Goal: Task Accomplishment & Management: Complete application form

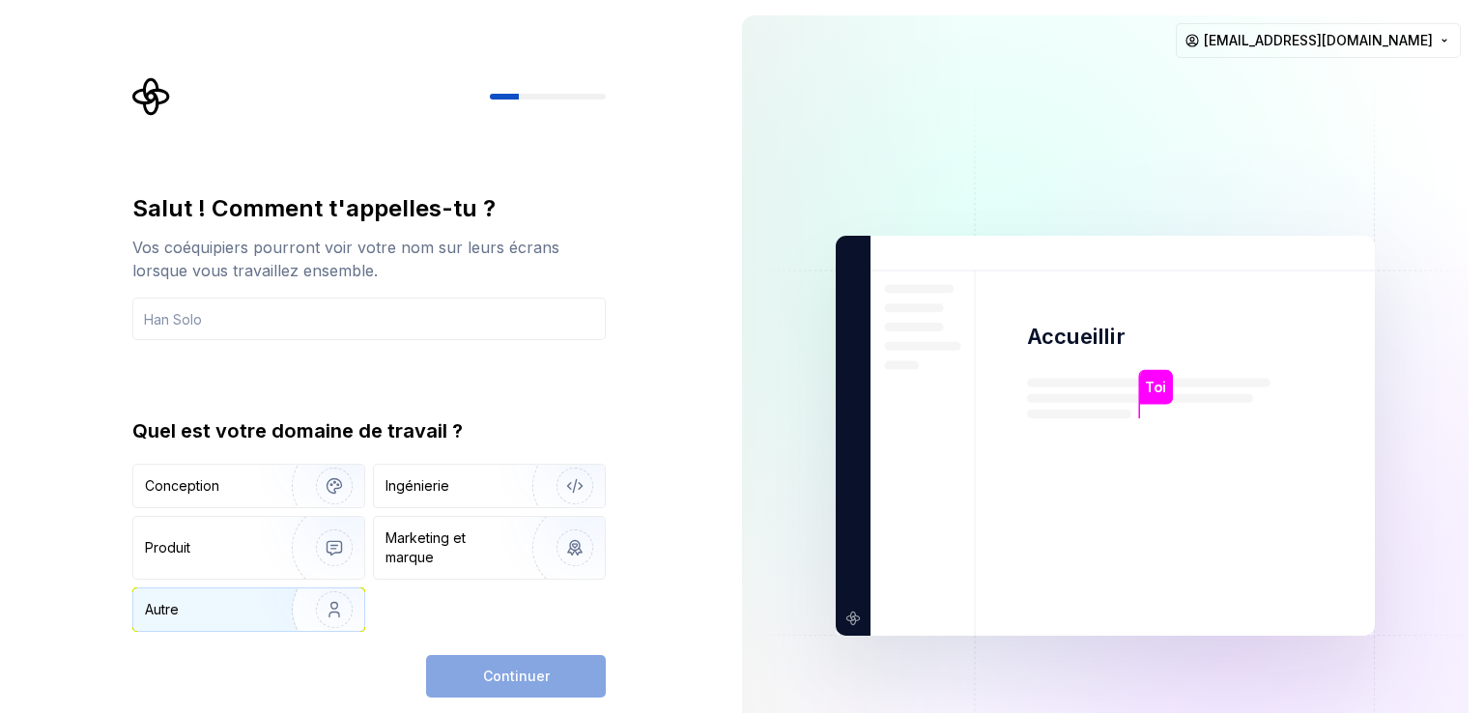
click at [294, 604] on img "button" at bounding box center [322, 609] width 124 height 129
click at [534, 665] on div "Continuer" at bounding box center [516, 676] width 180 height 43
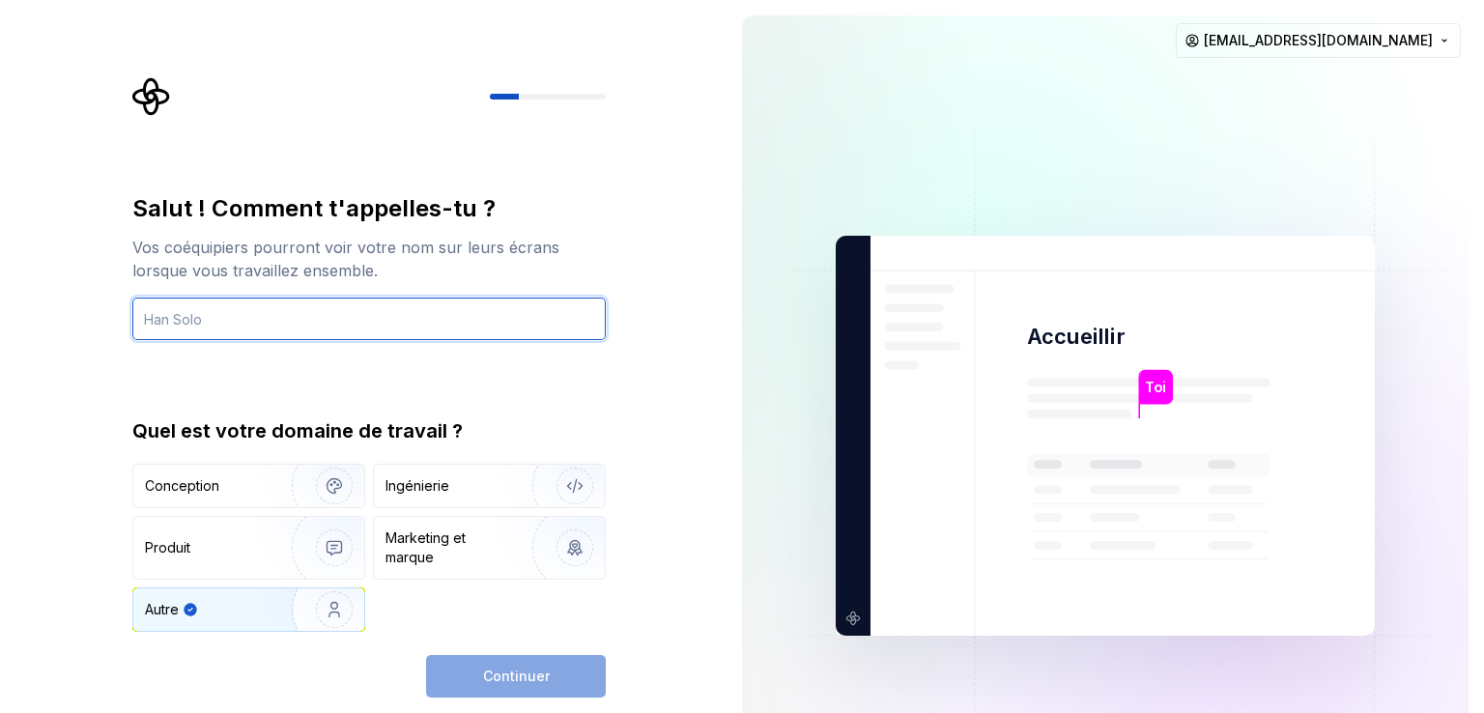
click at [375, 331] on input "text" at bounding box center [369, 319] width 474 height 43
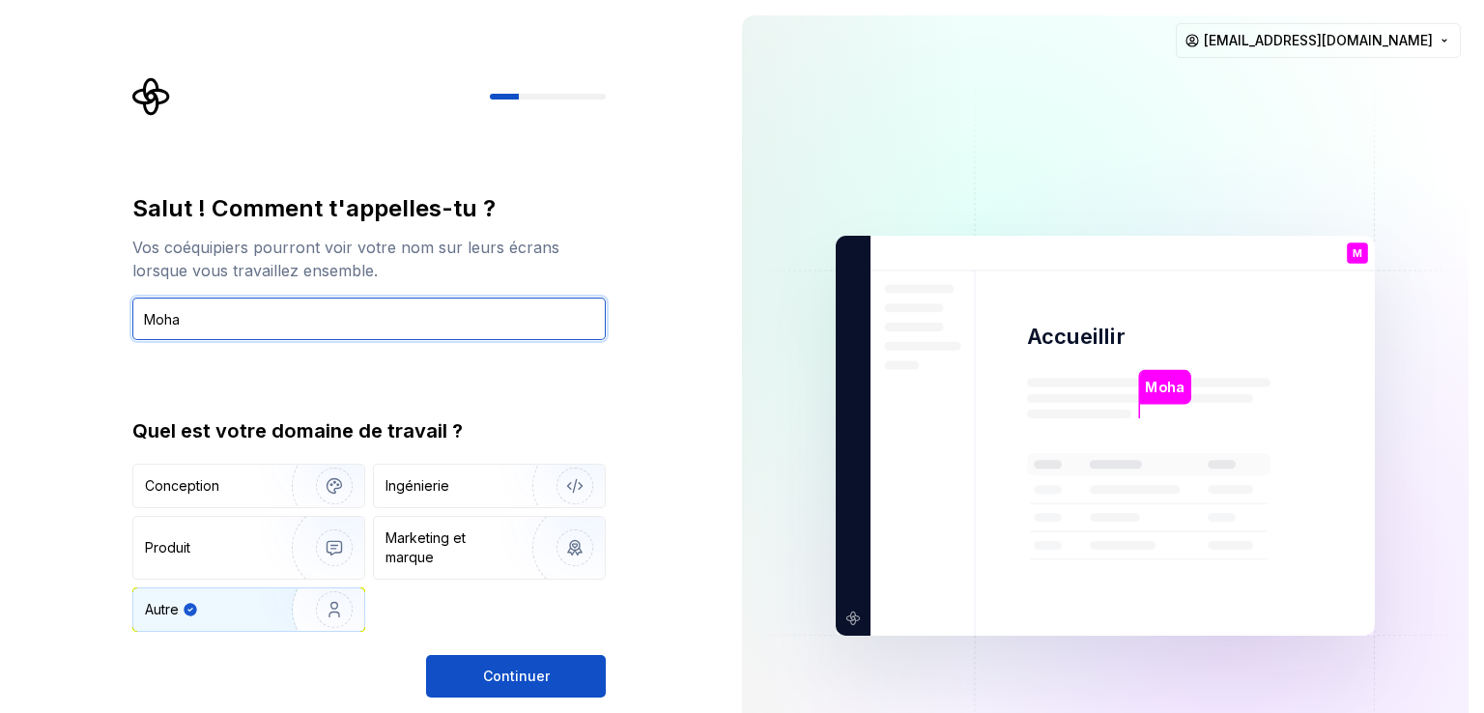
type input "Moha"
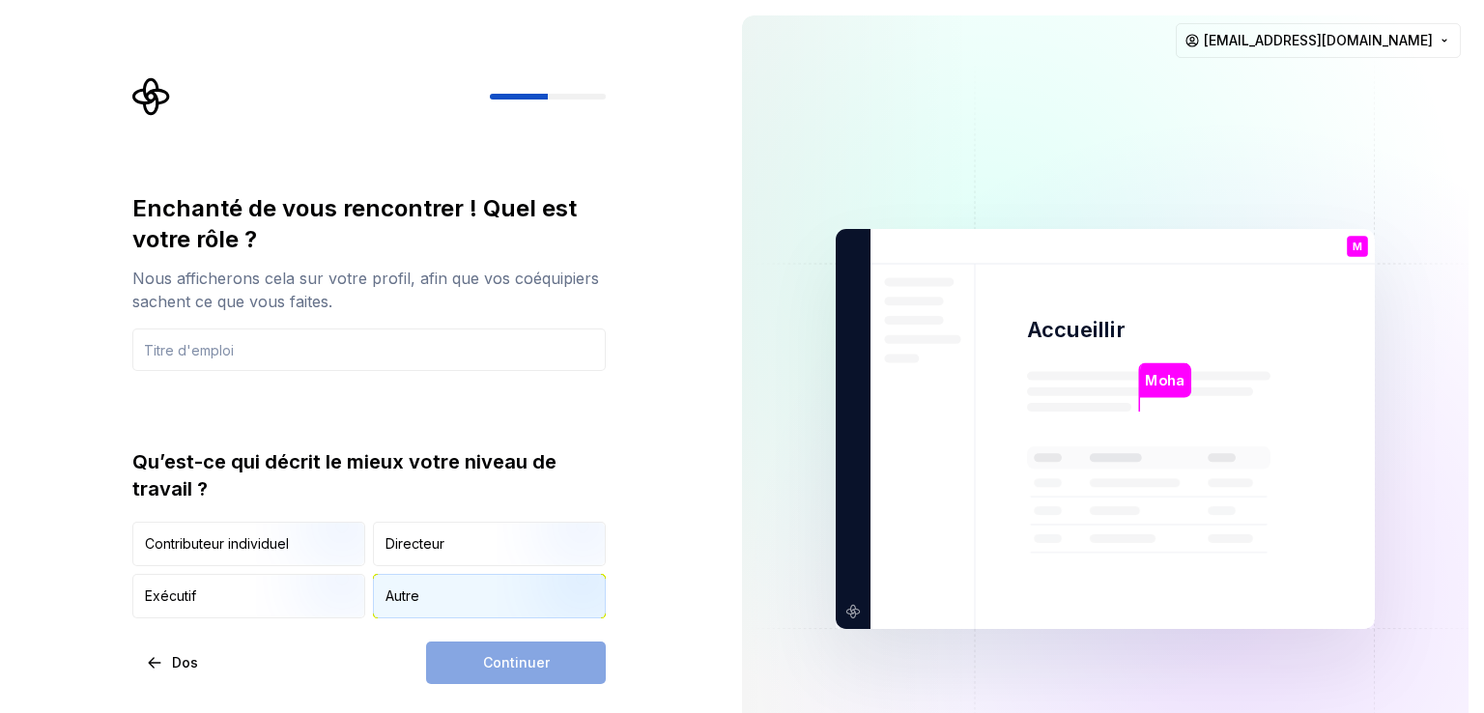
click at [446, 604] on div "Autre" at bounding box center [489, 596] width 231 height 43
click at [530, 667] on div "Continuer" at bounding box center [516, 663] width 180 height 43
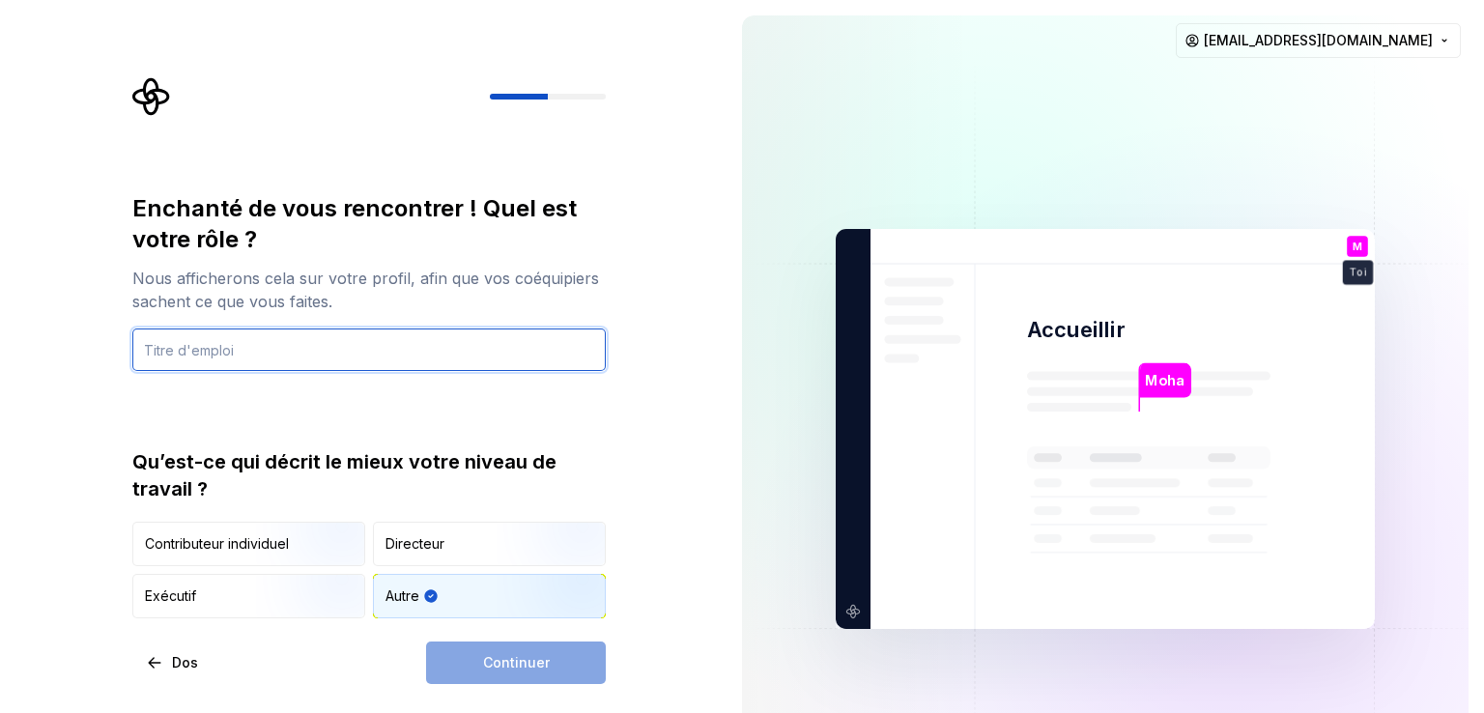
click at [194, 360] on input "text" at bounding box center [369, 350] width 474 height 43
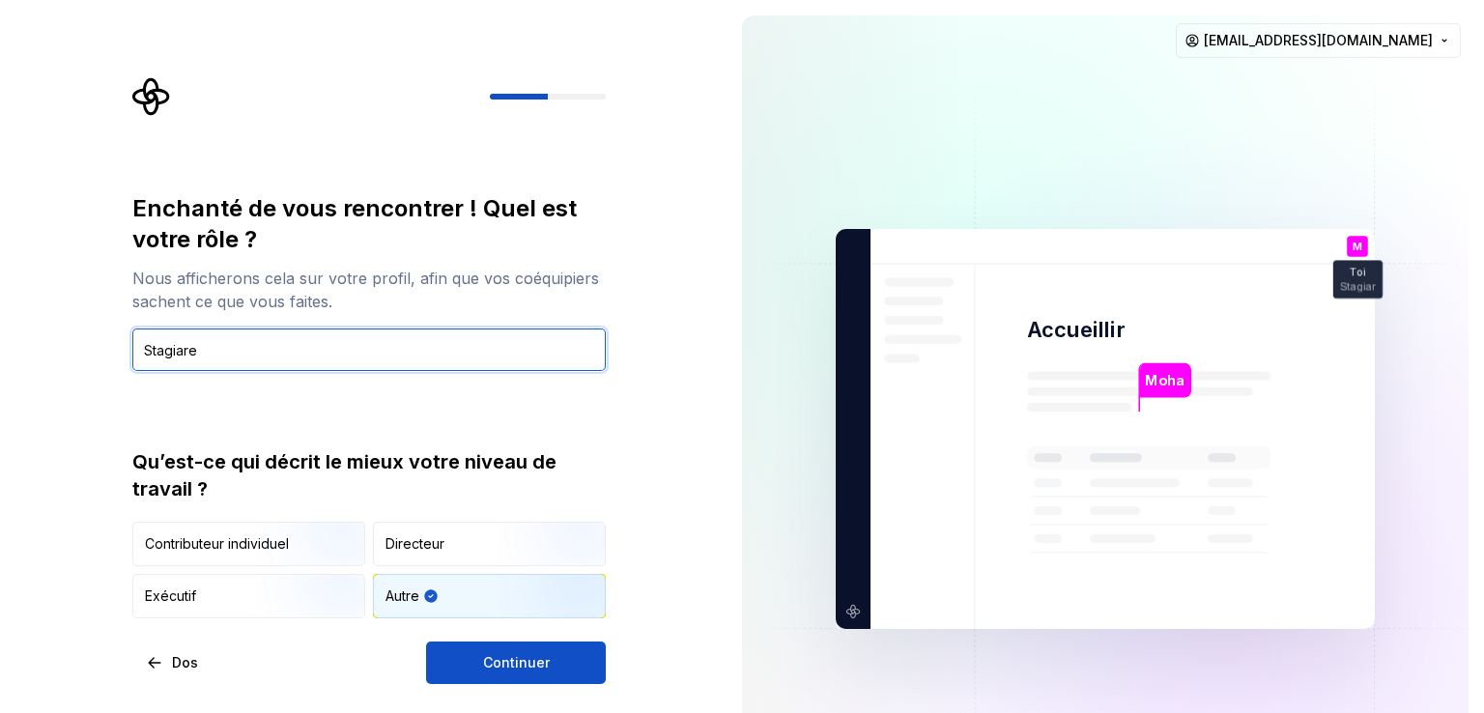
type input "Stagiare"
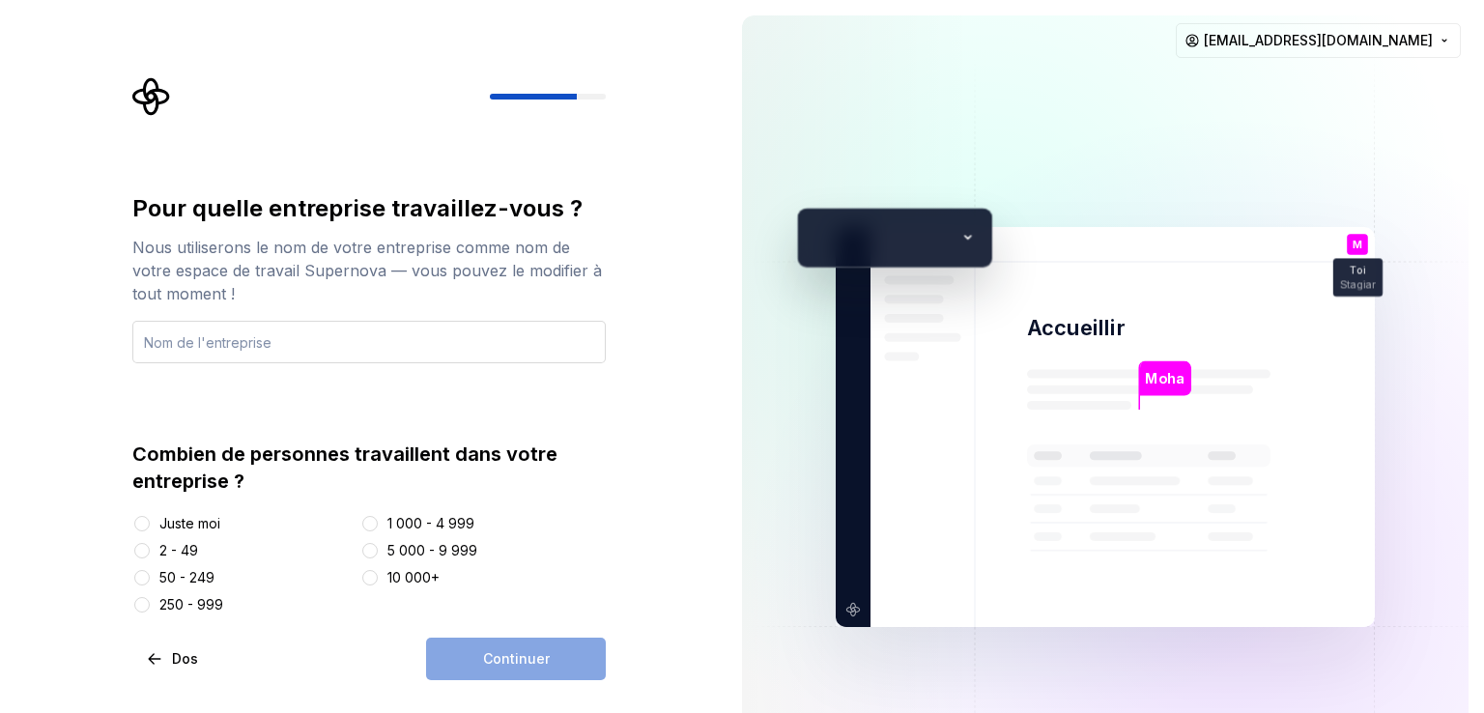
click at [304, 351] on input "text" at bounding box center [369, 342] width 474 height 43
type input "XpertPro"
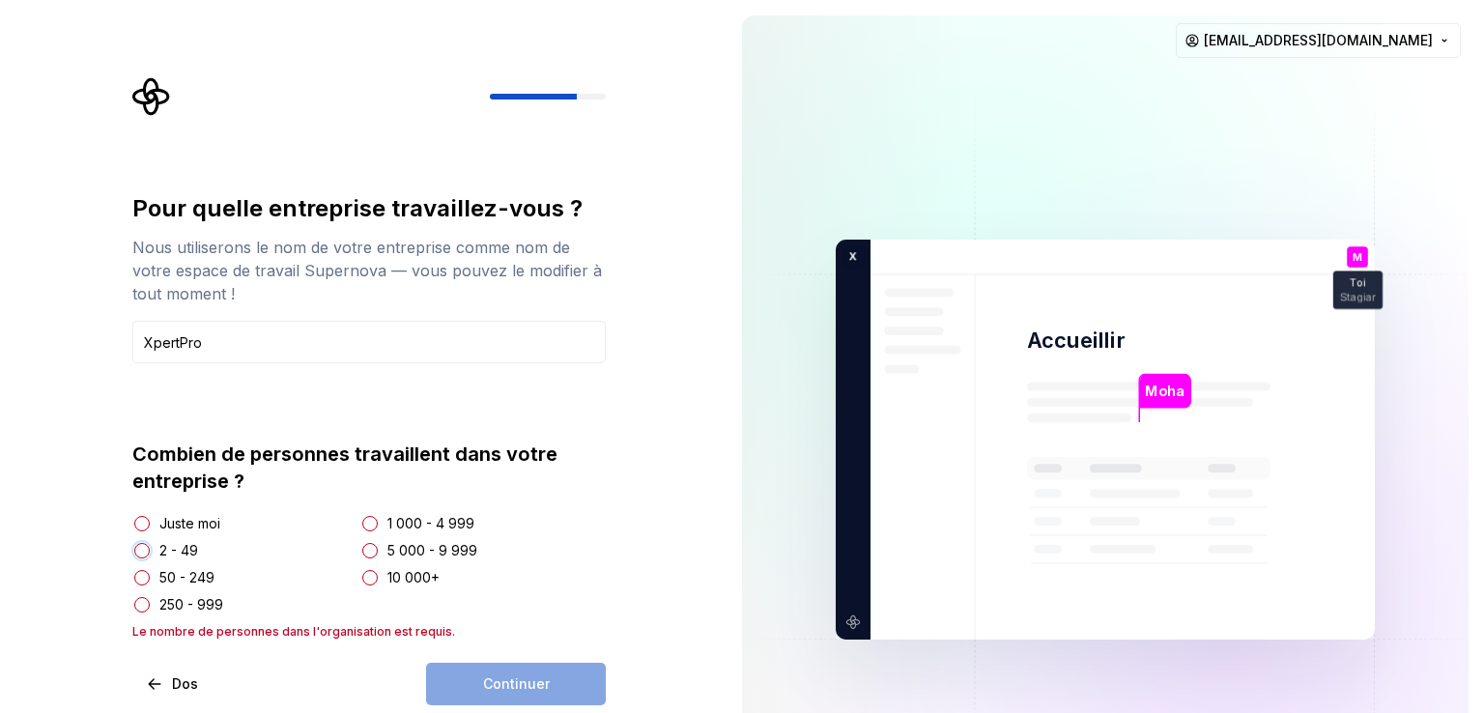
click at [145, 550] on button "2 - 49" at bounding box center [141, 550] width 15 height 15
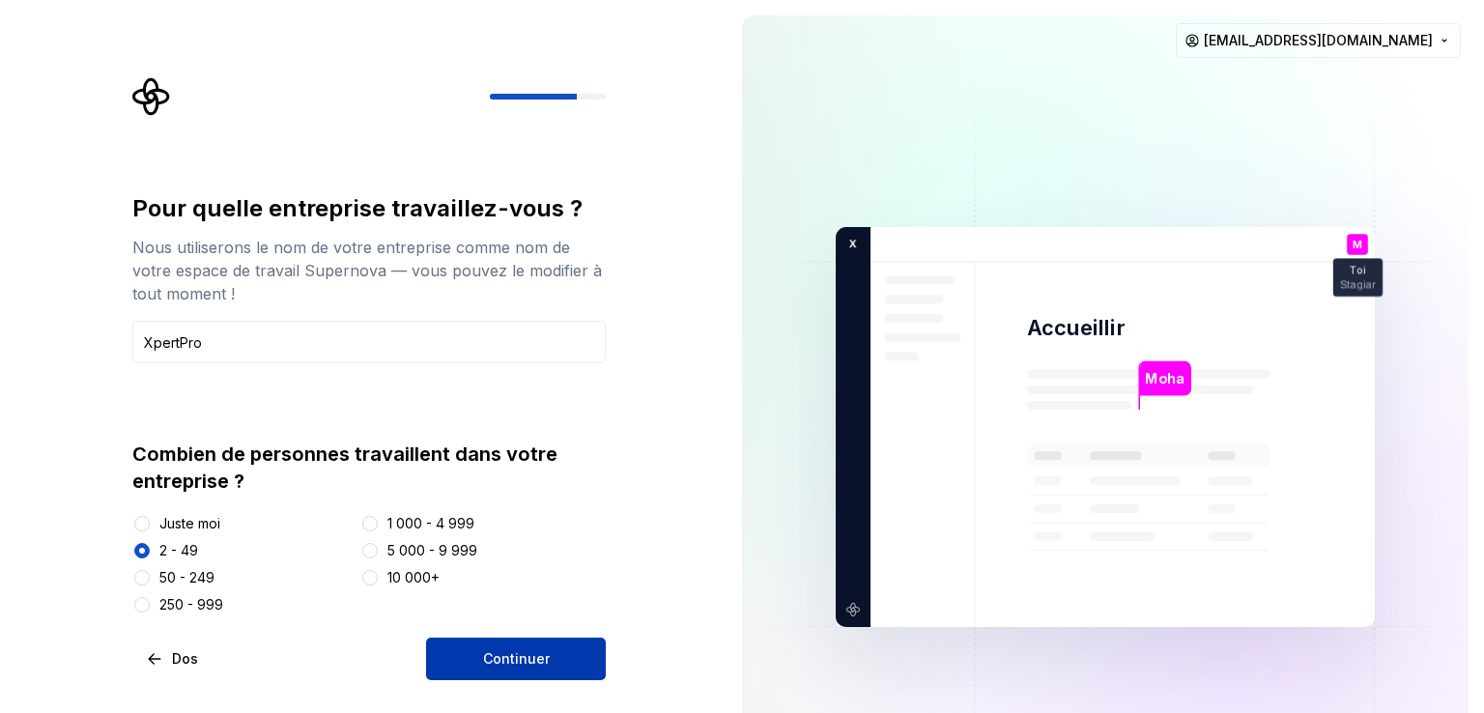
click at [518, 658] on font "Continuer" at bounding box center [516, 658] width 67 height 16
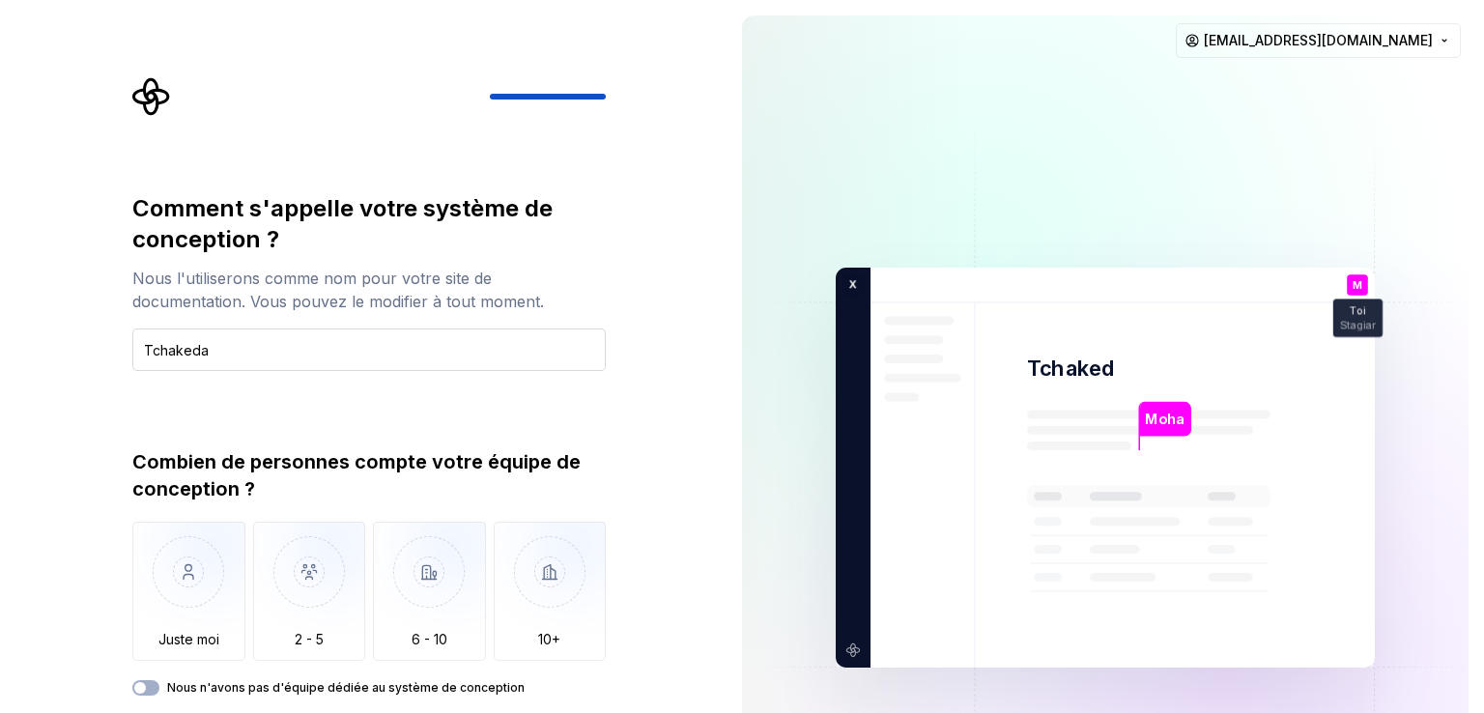
type input "Tchakeda"
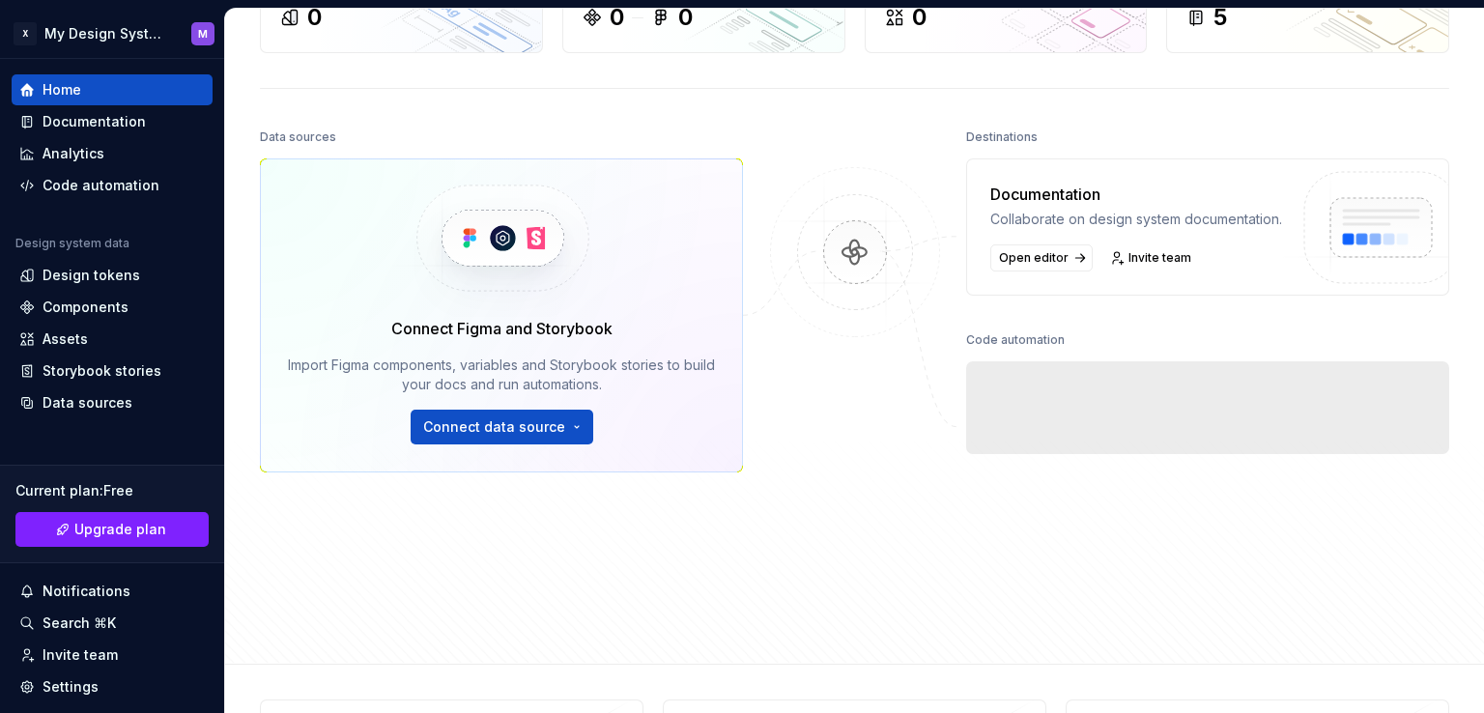
scroll to position [161, 0]
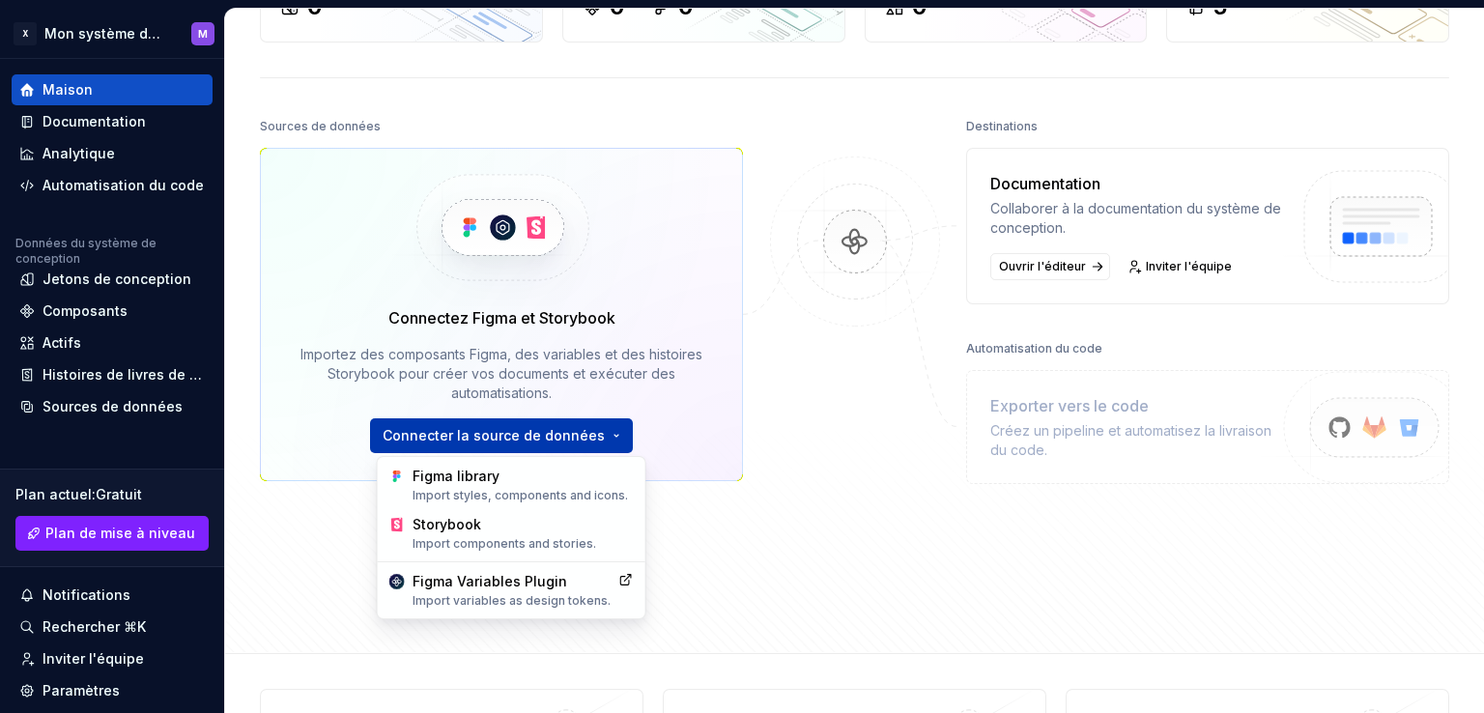
click at [508, 438] on html "Texte d'origine Évaluez cette traduction Votre avis nous aidera à améliorer Goo…" at bounding box center [742, 356] width 1484 height 713
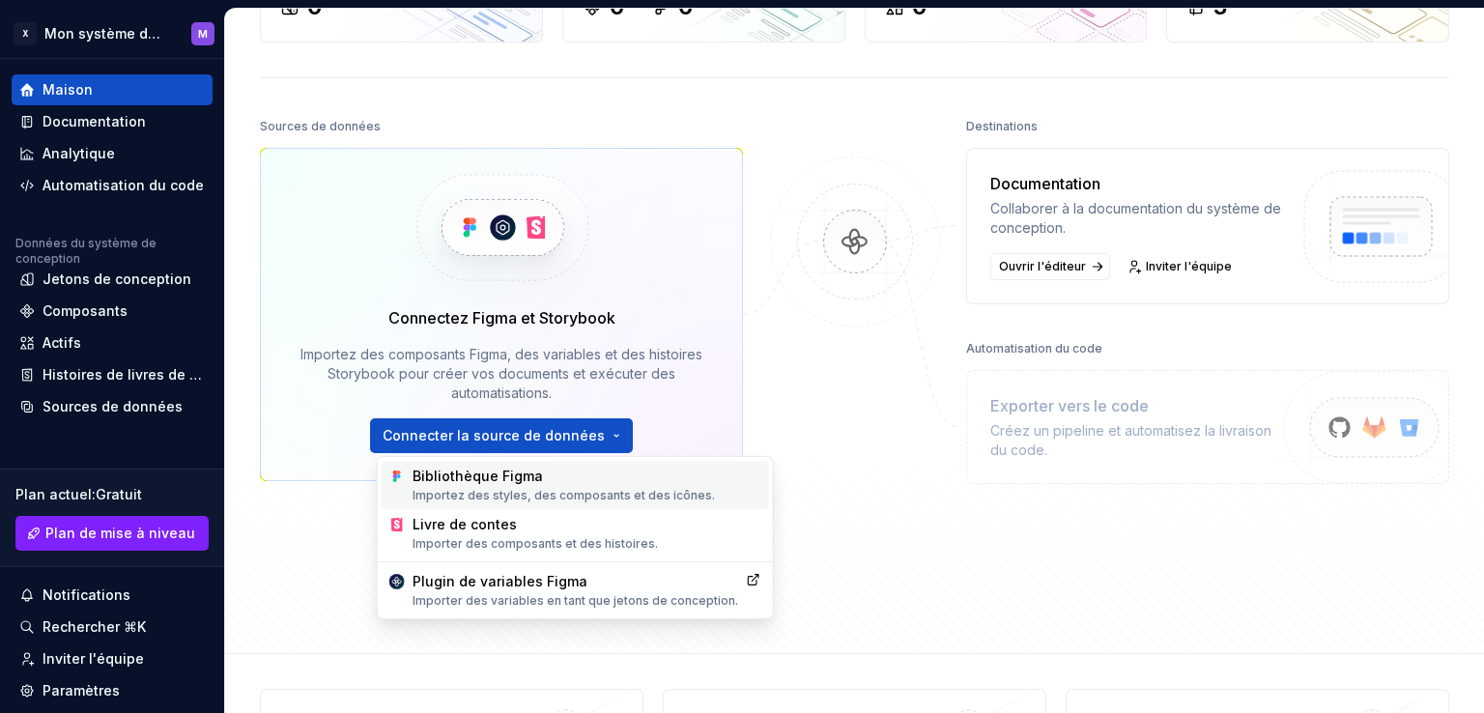
click at [520, 480] on font "Bibliothèque Figma" at bounding box center [478, 476] width 130 height 16
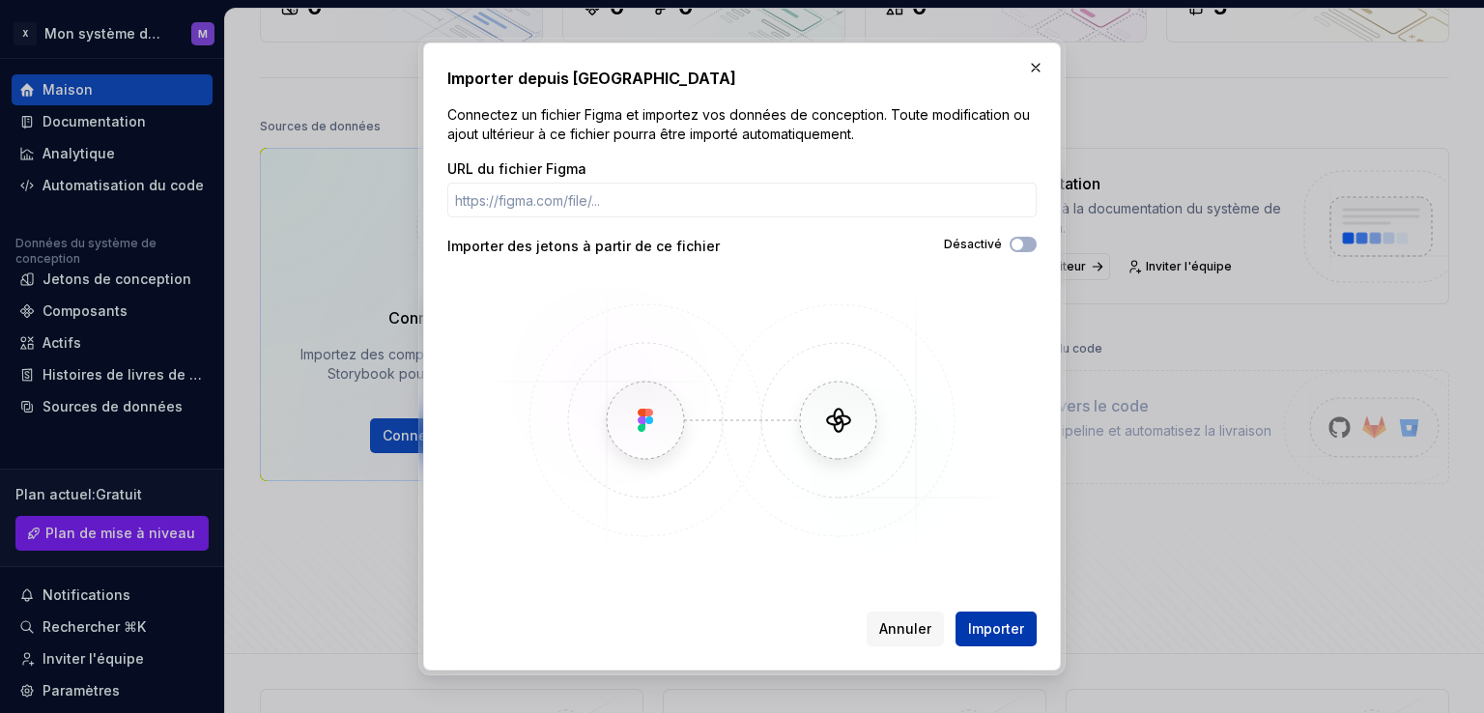
click at [1020, 631] on font "Importer" at bounding box center [996, 628] width 56 height 16
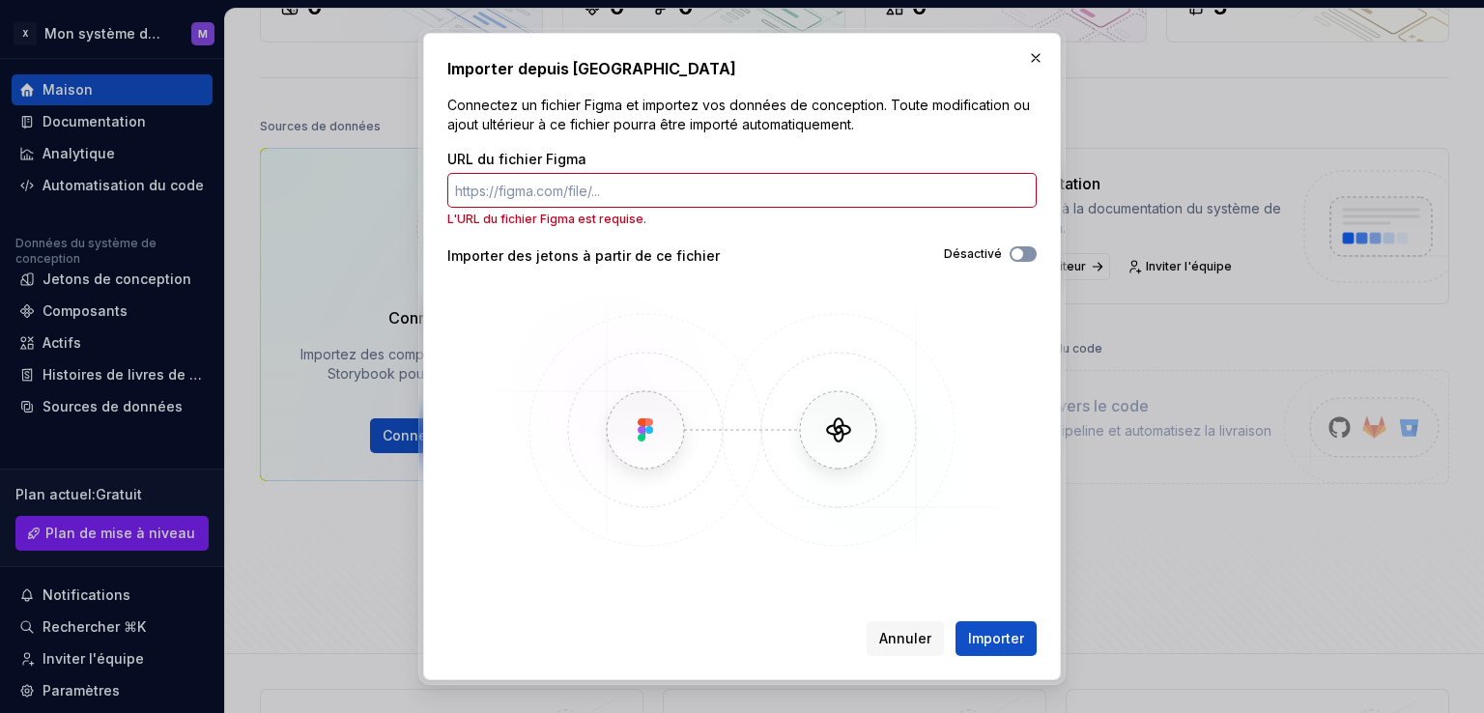
click at [1026, 254] on button "Désactivé" at bounding box center [1023, 253] width 27 height 15
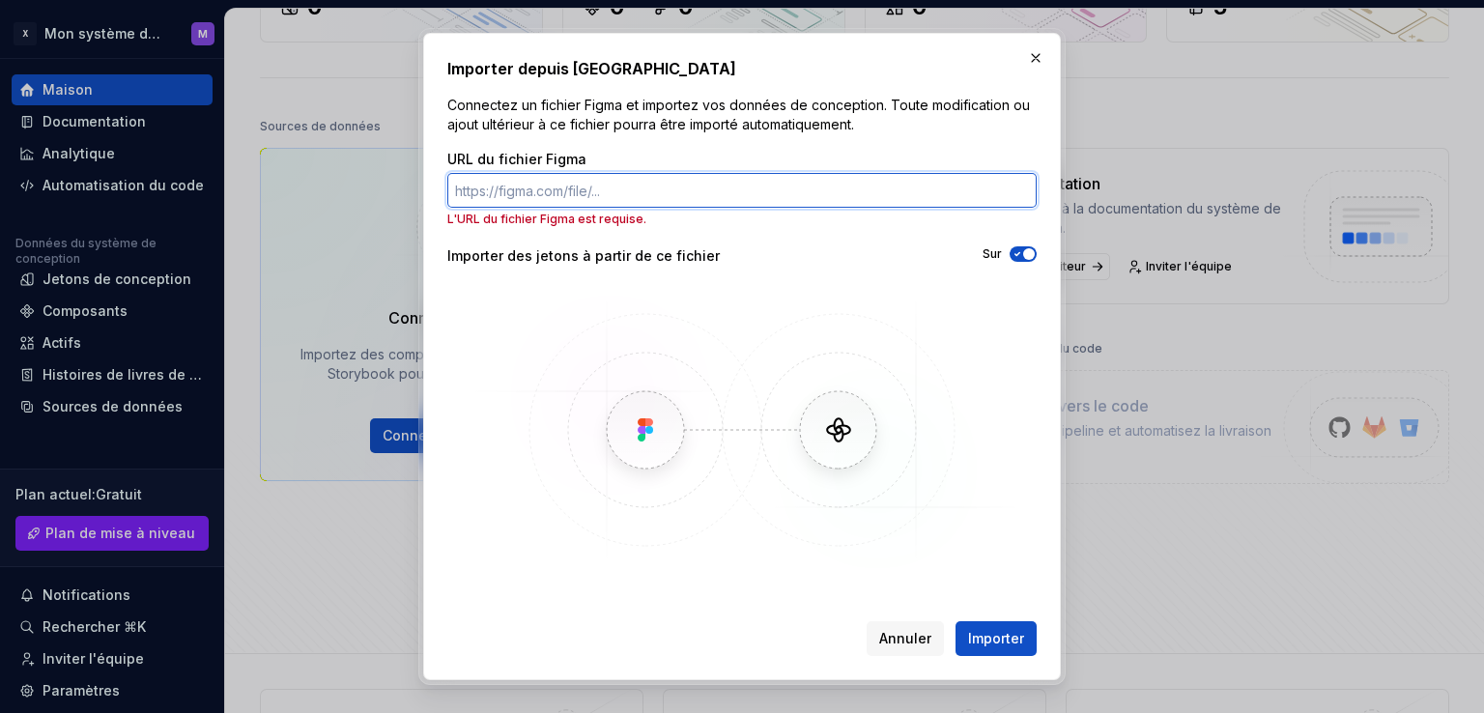
click at [625, 196] on input "URL du fichier Figma" at bounding box center [742, 190] width 590 height 35
paste input "[URL][DOMAIN_NAME]"
click at [625, 196] on input "[URL][DOMAIN_NAME]" at bounding box center [742, 190] width 590 height 35
click at [657, 187] on input "[URL][DOMAIN_NAME]" at bounding box center [742, 190] width 590 height 35
paste input "design/T5DT8TBCyQzSwuay8AdpA8/Untitled?t=SjQhrEhyWYNQjnzf-1"
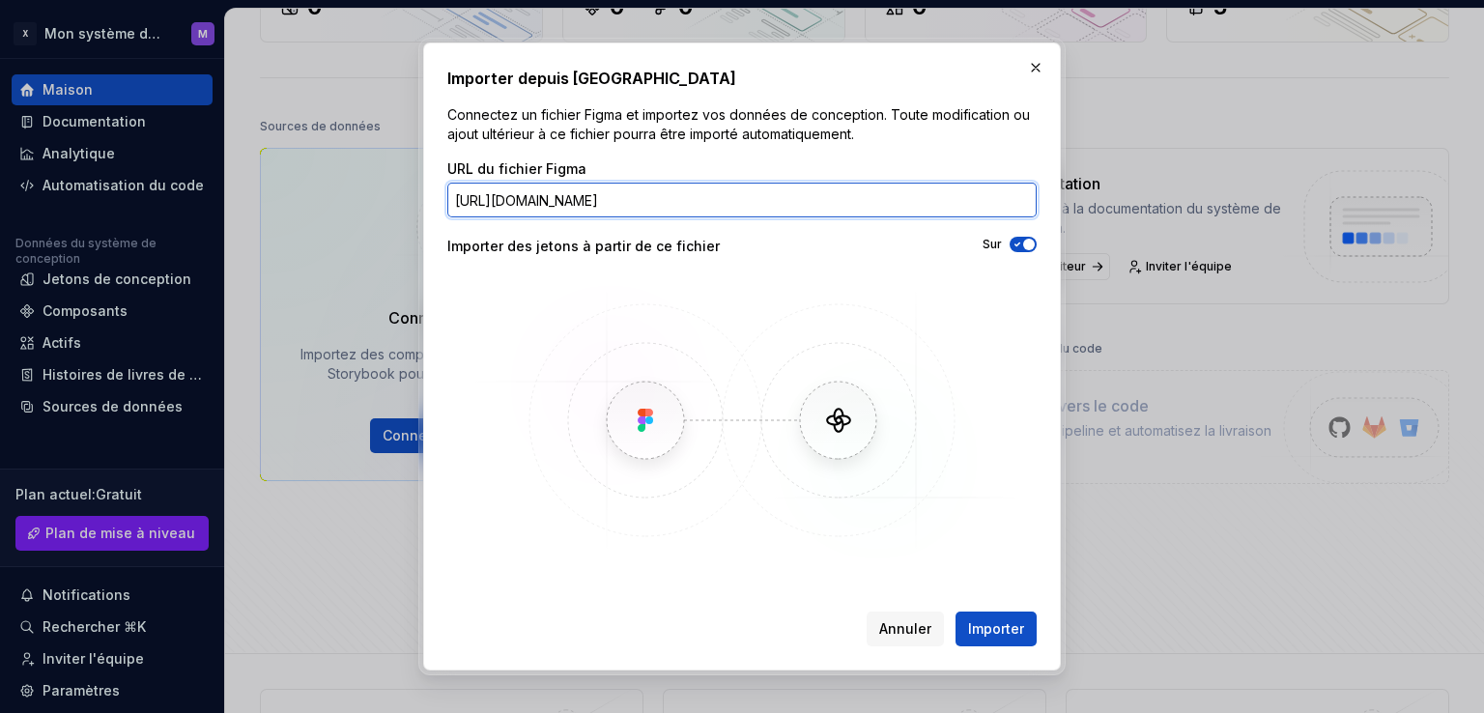
scroll to position [0, 30]
type input "[URL][DOMAIN_NAME]"
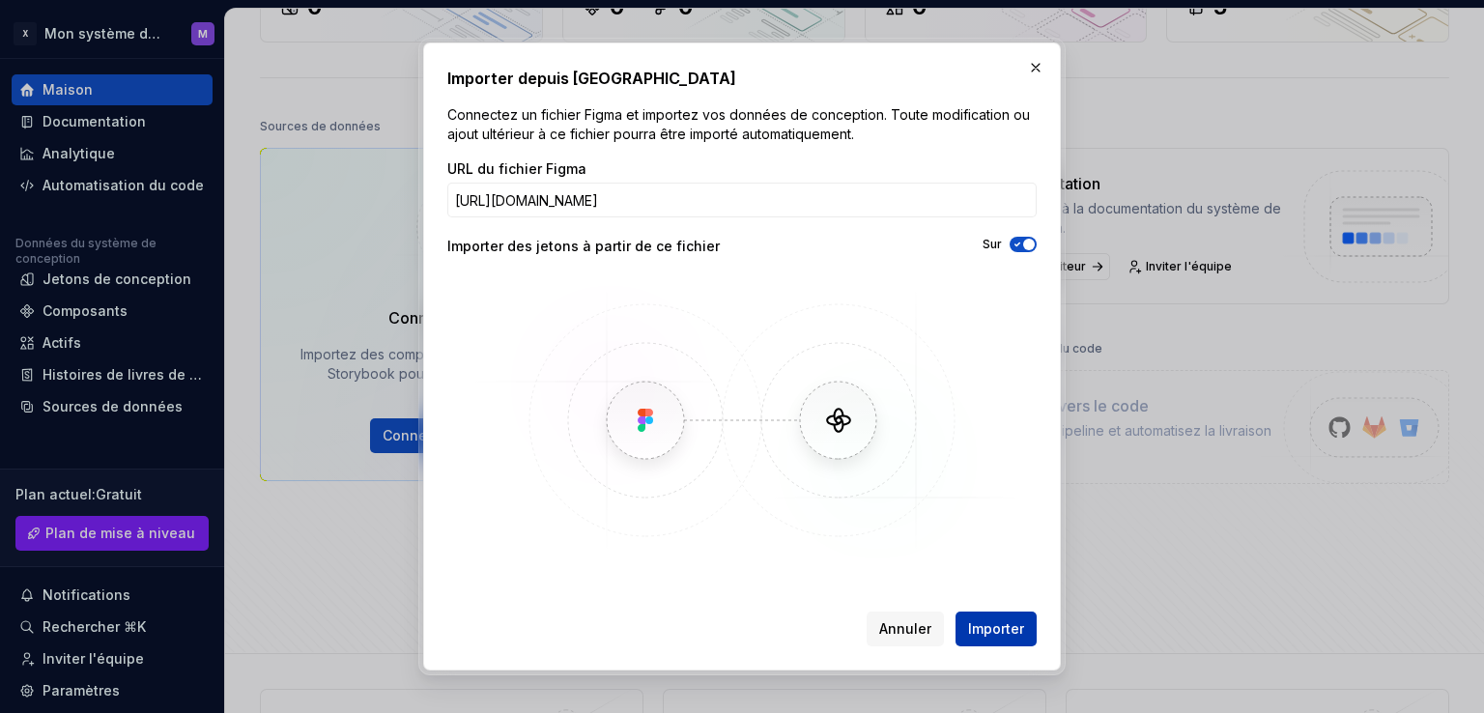
scroll to position [0, 0]
click at [987, 616] on button "Importer" at bounding box center [996, 629] width 81 height 35
click at [997, 624] on font "Importer" at bounding box center [996, 628] width 56 height 16
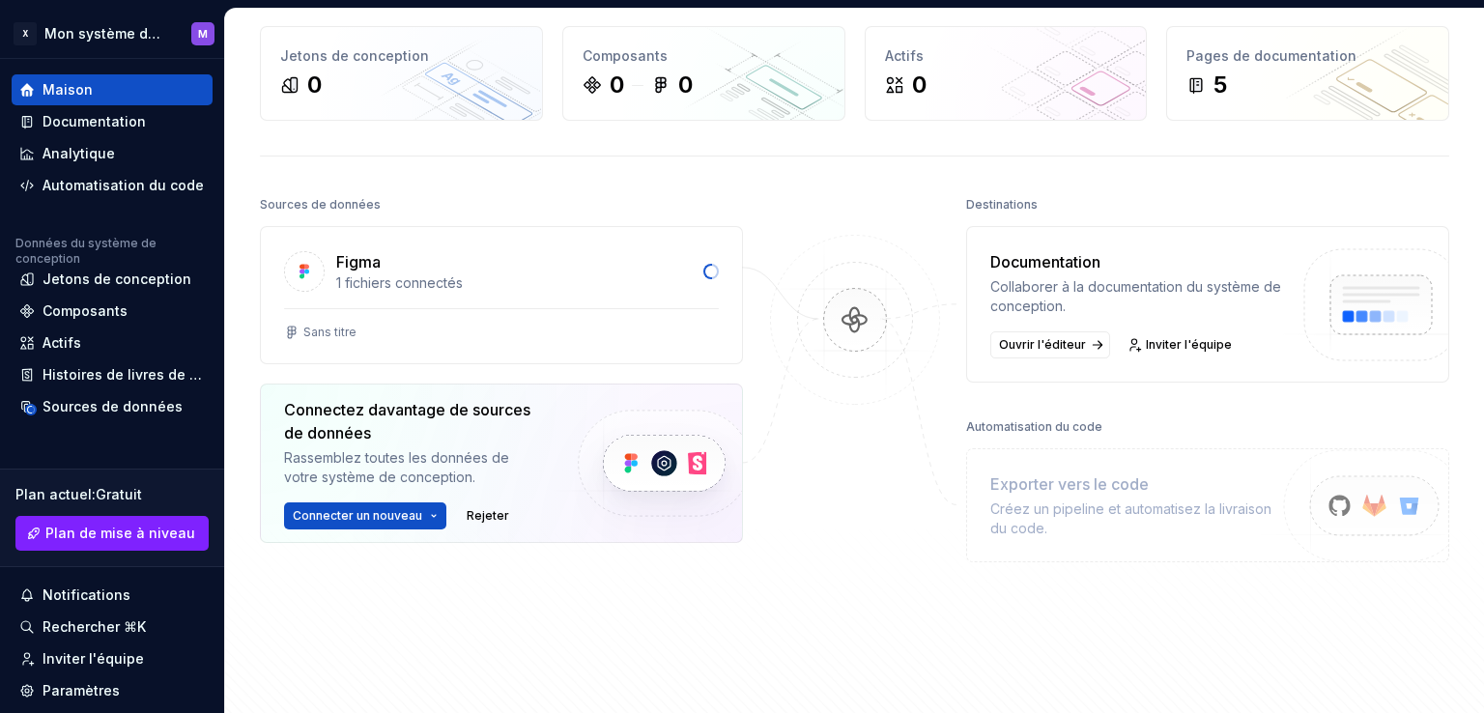
scroll to position [72, 0]
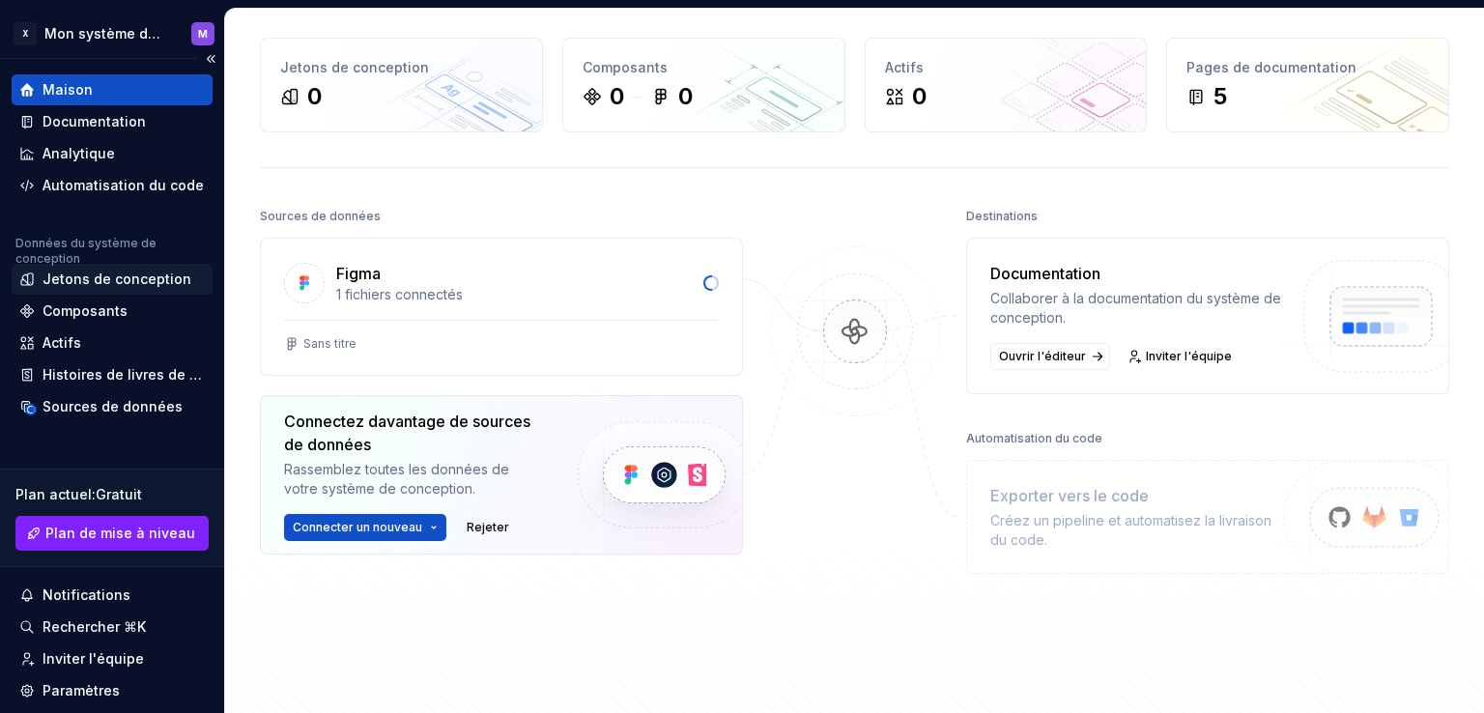
click at [104, 287] on font "Jetons de conception" at bounding box center [117, 279] width 149 height 16
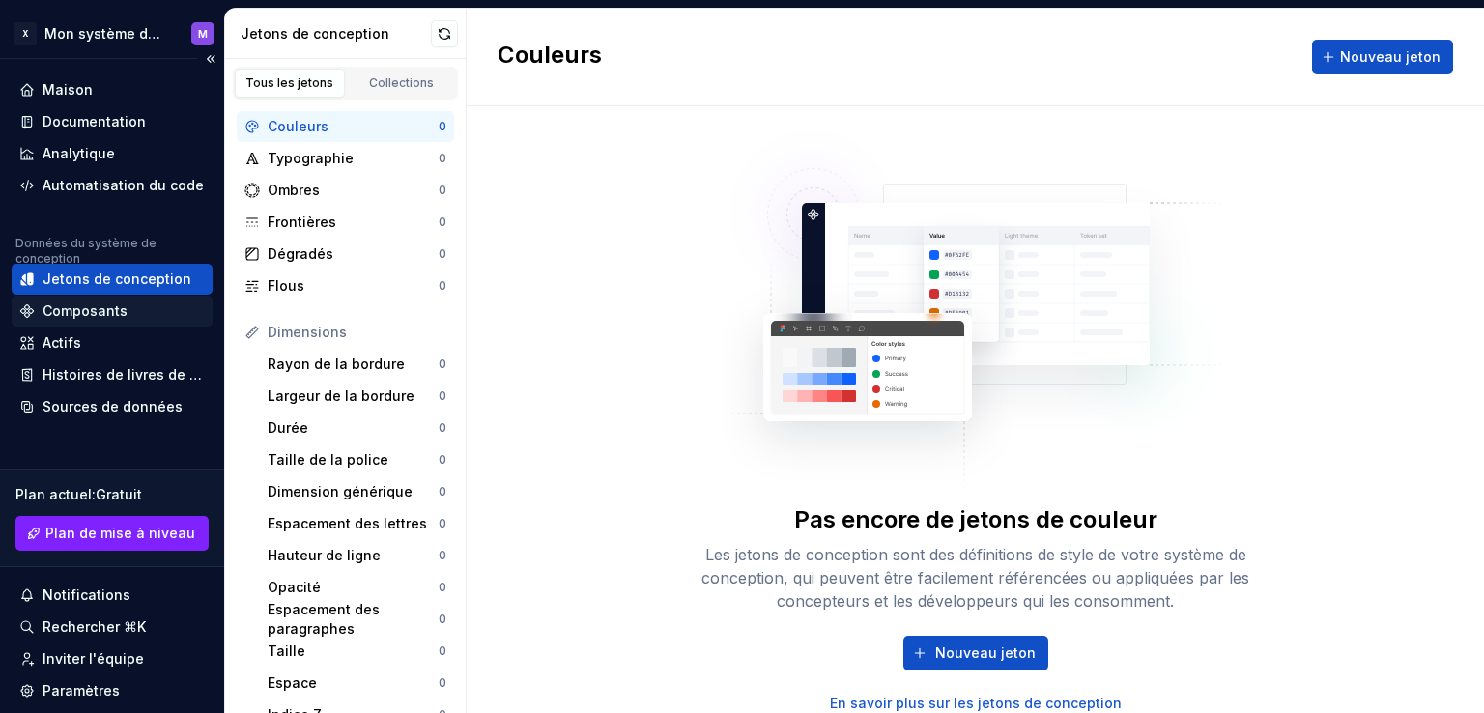
click at [97, 299] on div "Composants" at bounding box center [112, 311] width 201 height 31
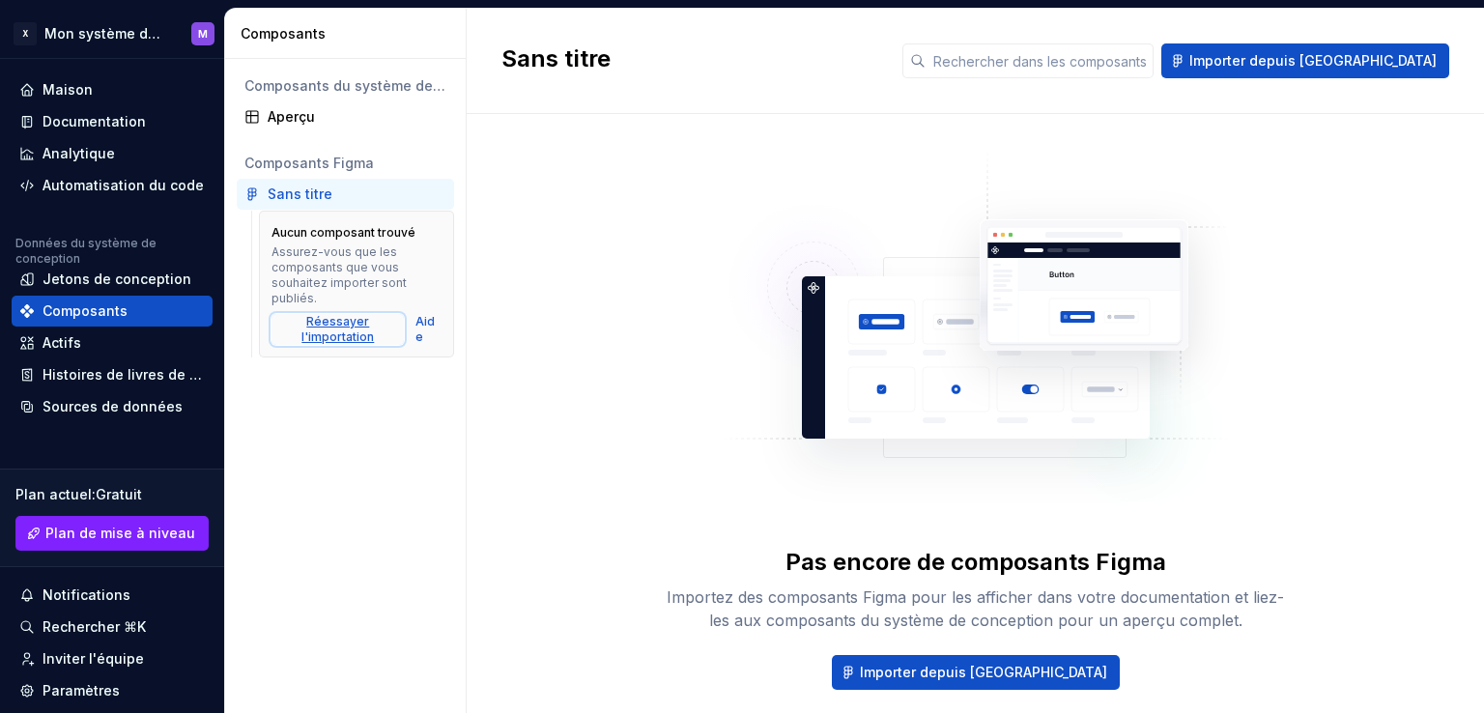
click at [328, 326] on font "Réessayer l'importation" at bounding box center [338, 329] width 72 height 30
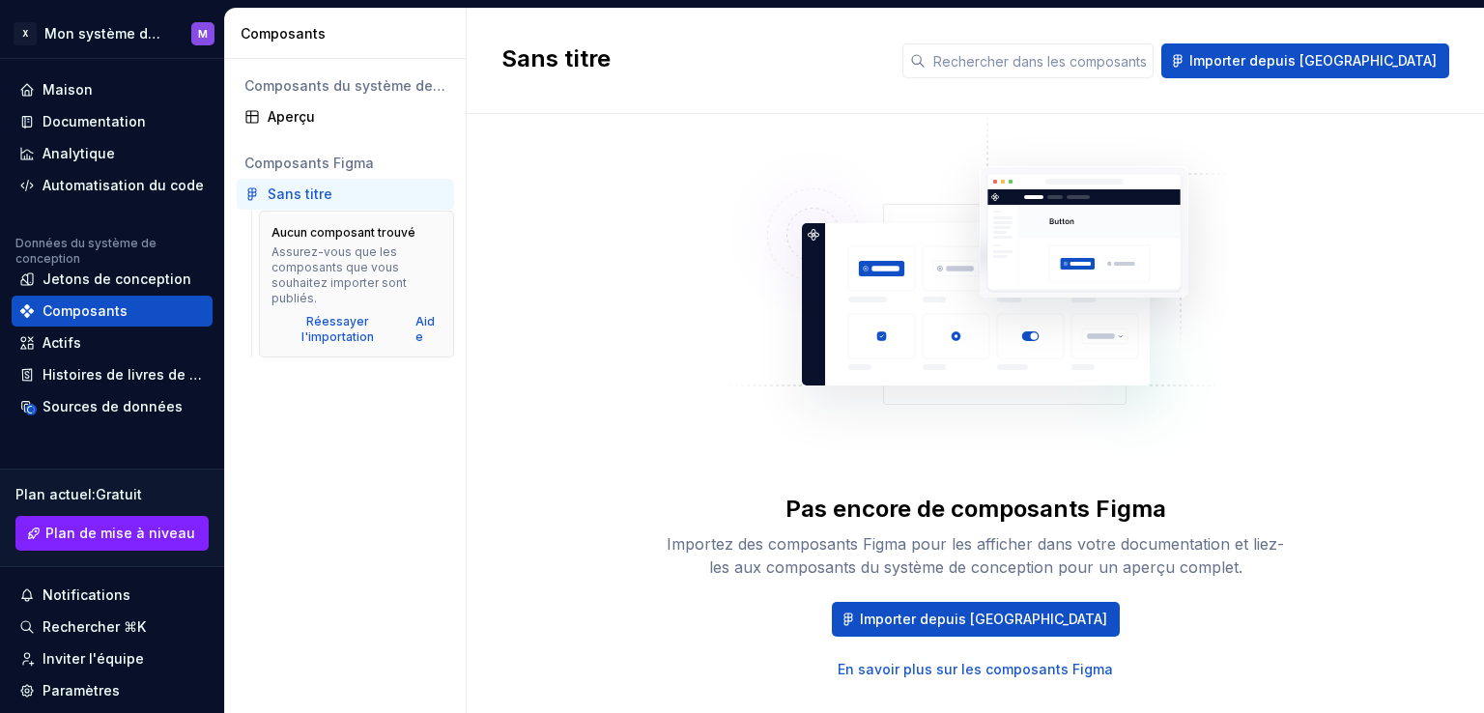
scroll to position [93, 0]
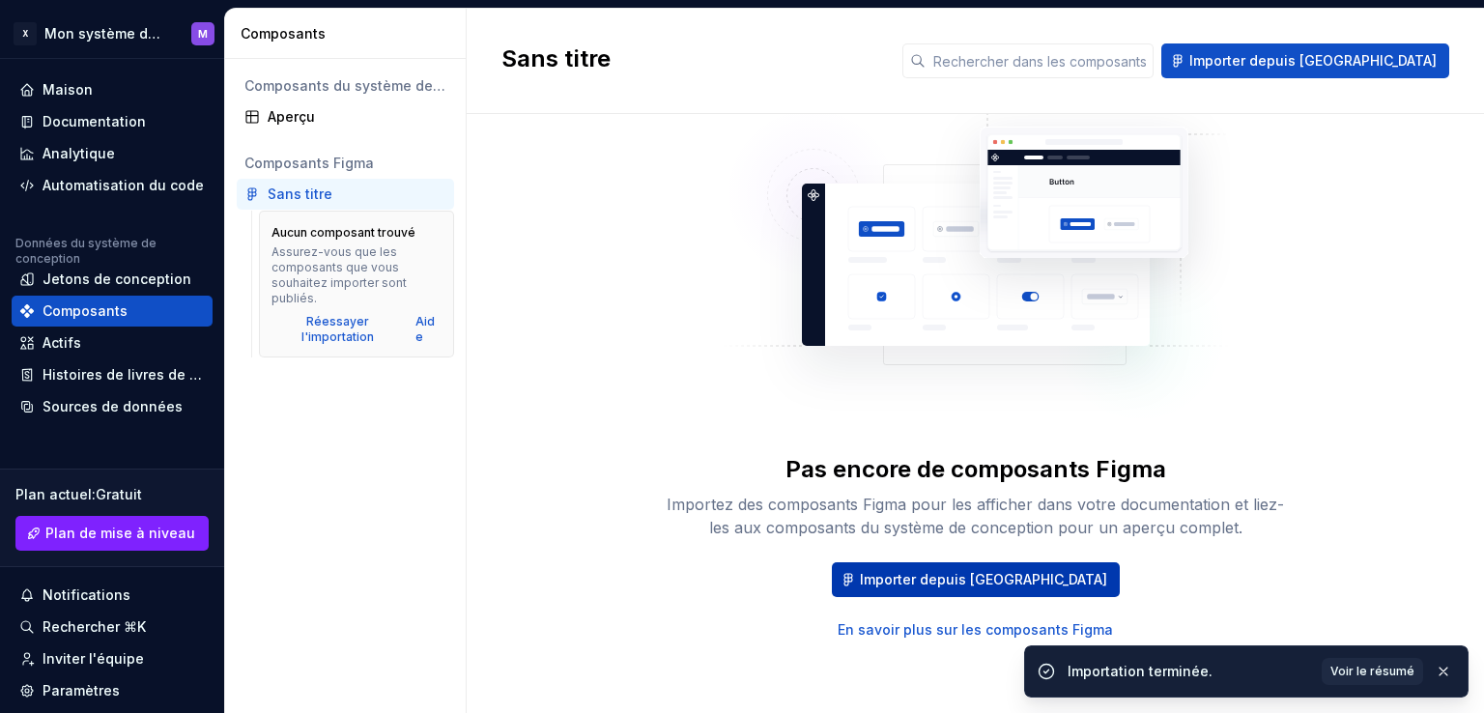
click at [999, 576] on font "Importer depuis [GEOGRAPHIC_DATA]" at bounding box center [983, 579] width 247 height 16
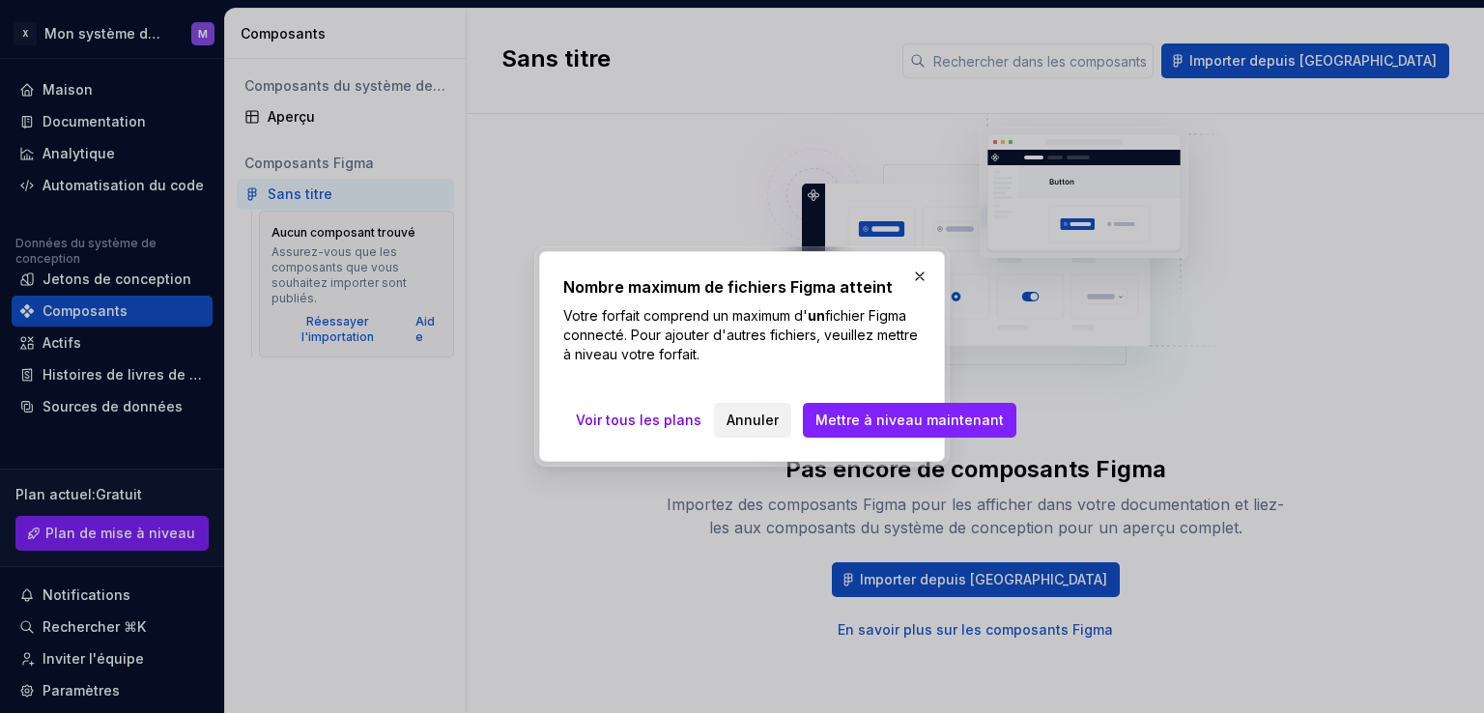
click at [744, 419] on font "Annuler" at bounding box center [753, 420] width 52 height 16
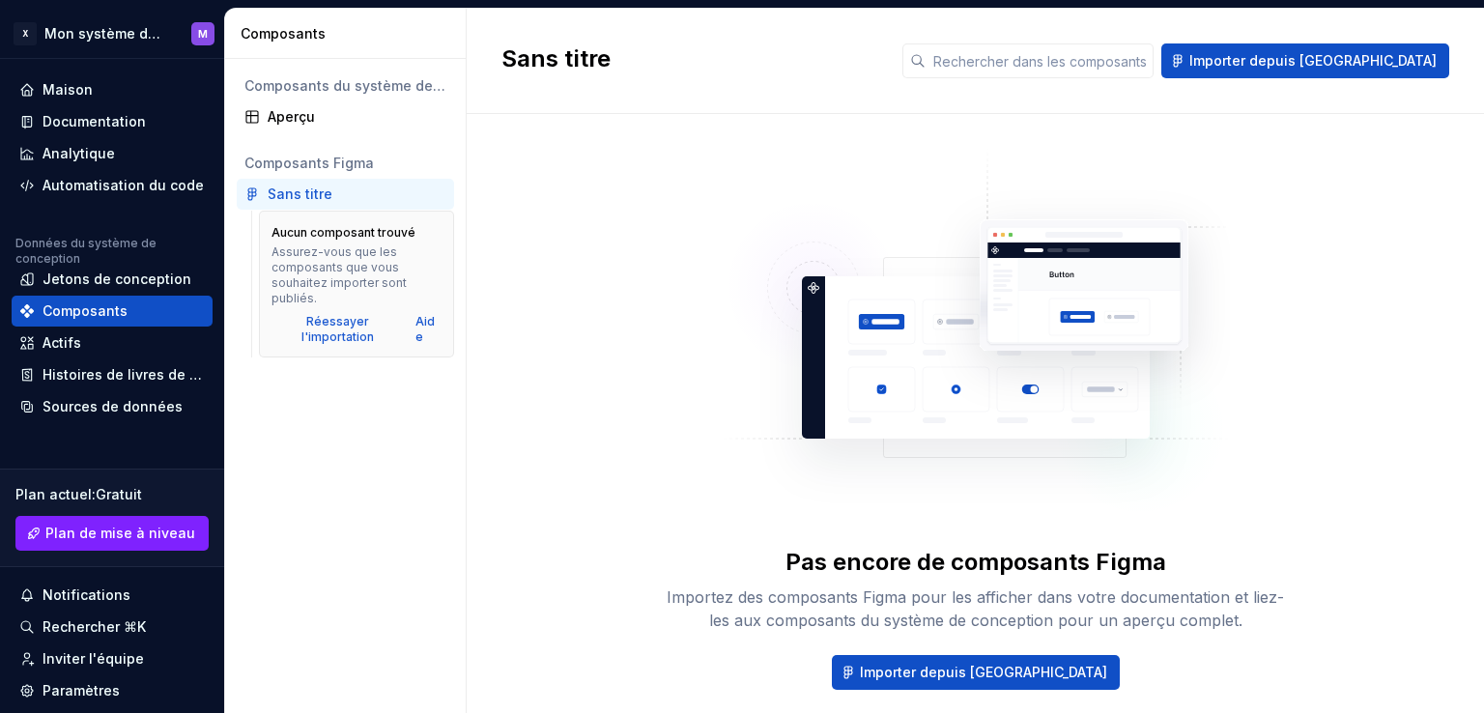
scroll to position [0, 0]
click at [1292, 61] on font "Importer depuis [GEOGRAPHIC_DATA]" at bounding box center [1313, 60] width 247 height 16
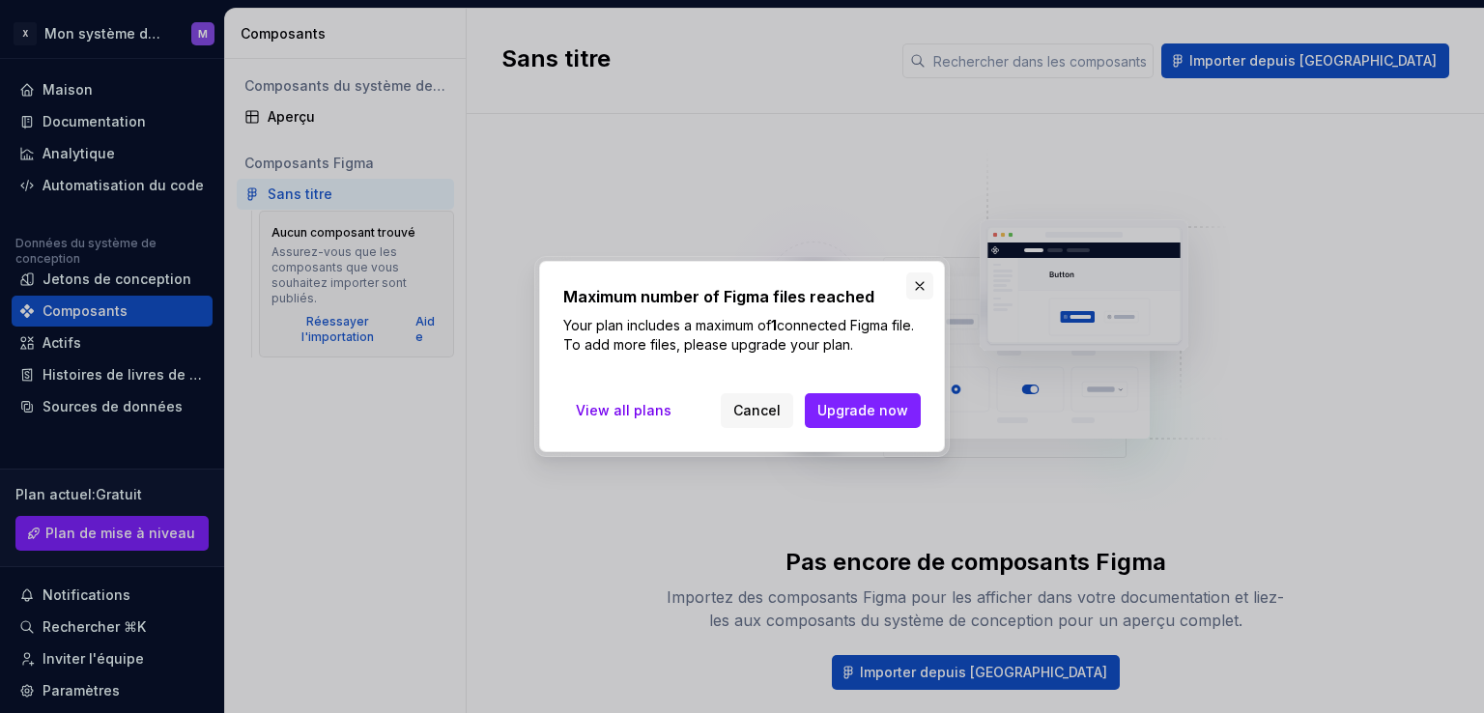
click at [924, 286] on button "button" at bounding box center [919, 286] width 27 height 27
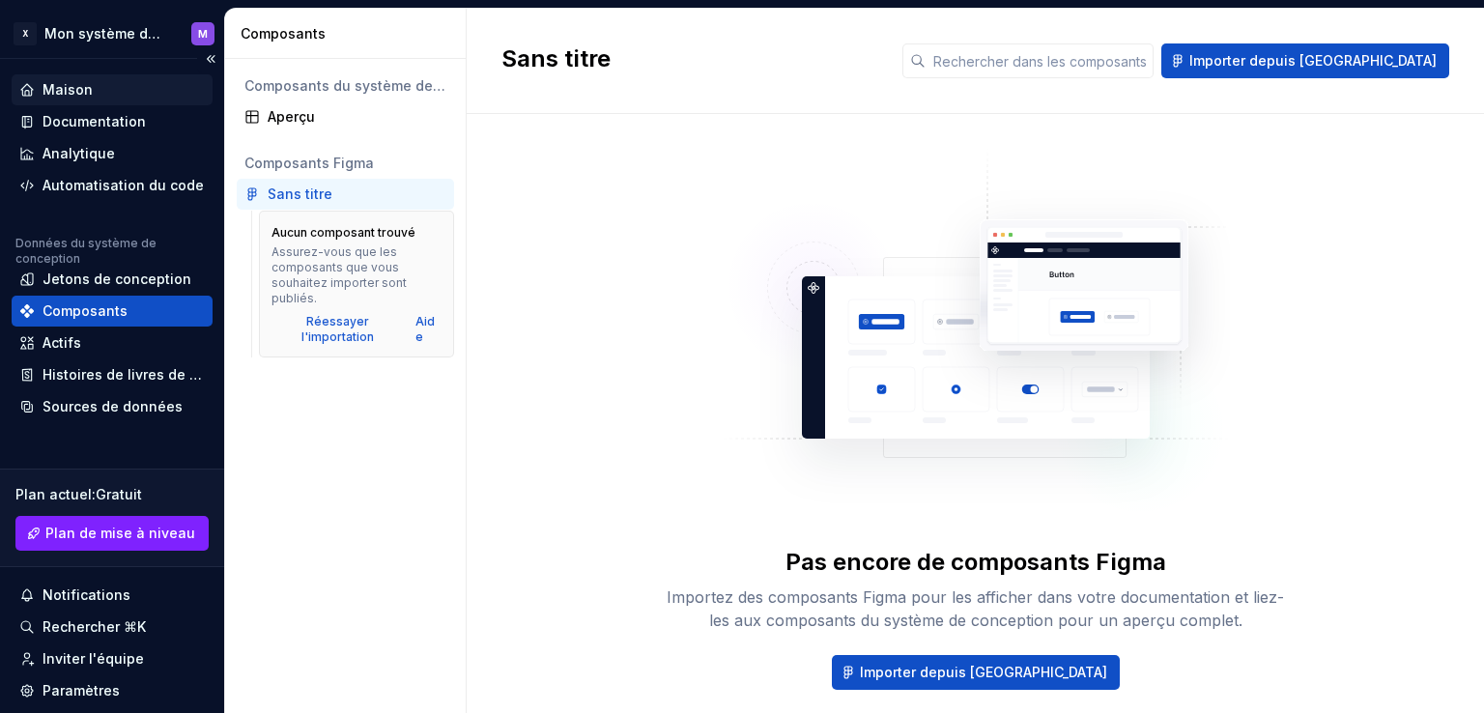
click at [93, 96] on div "Maison" at bounding box center [112, 89] width 186 height 19
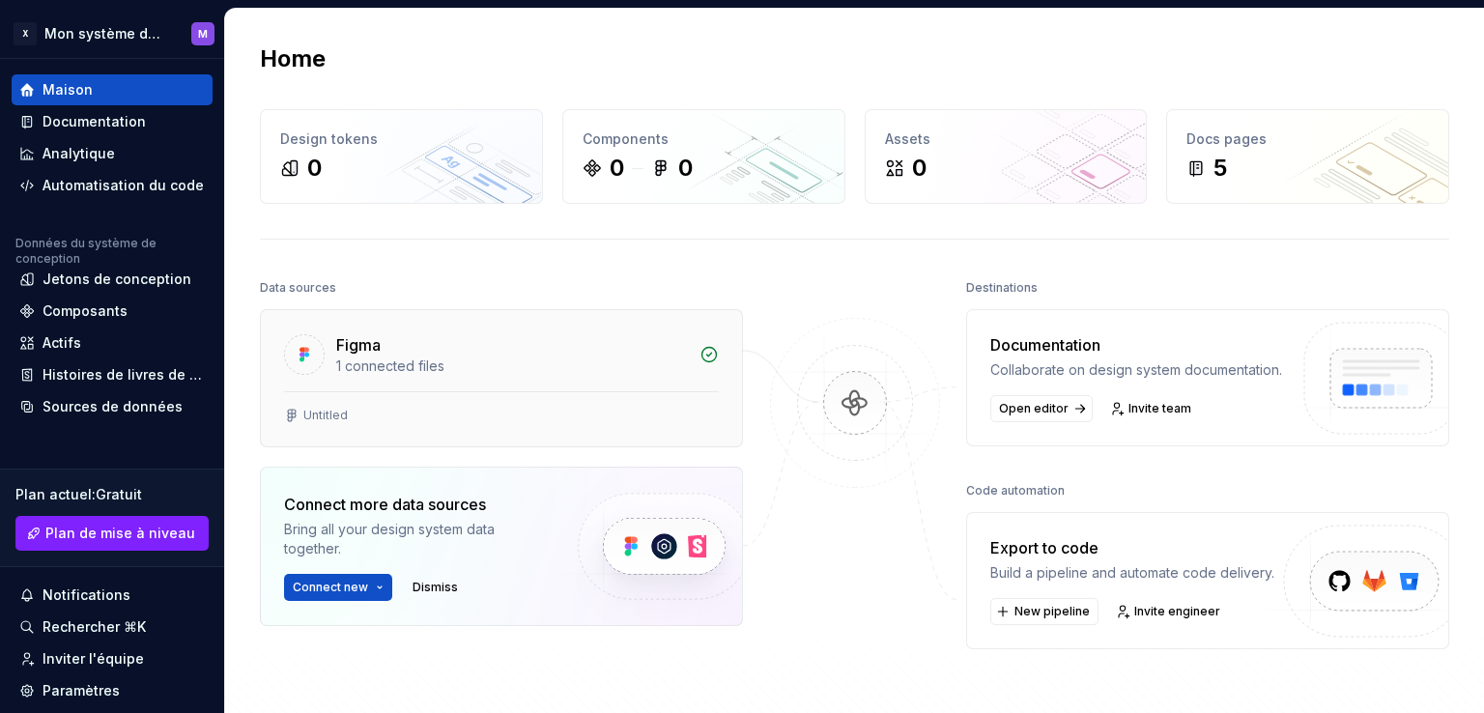
click at [378, 352] on div "Figma" at bounding box center [358, 344] width 44 height 23
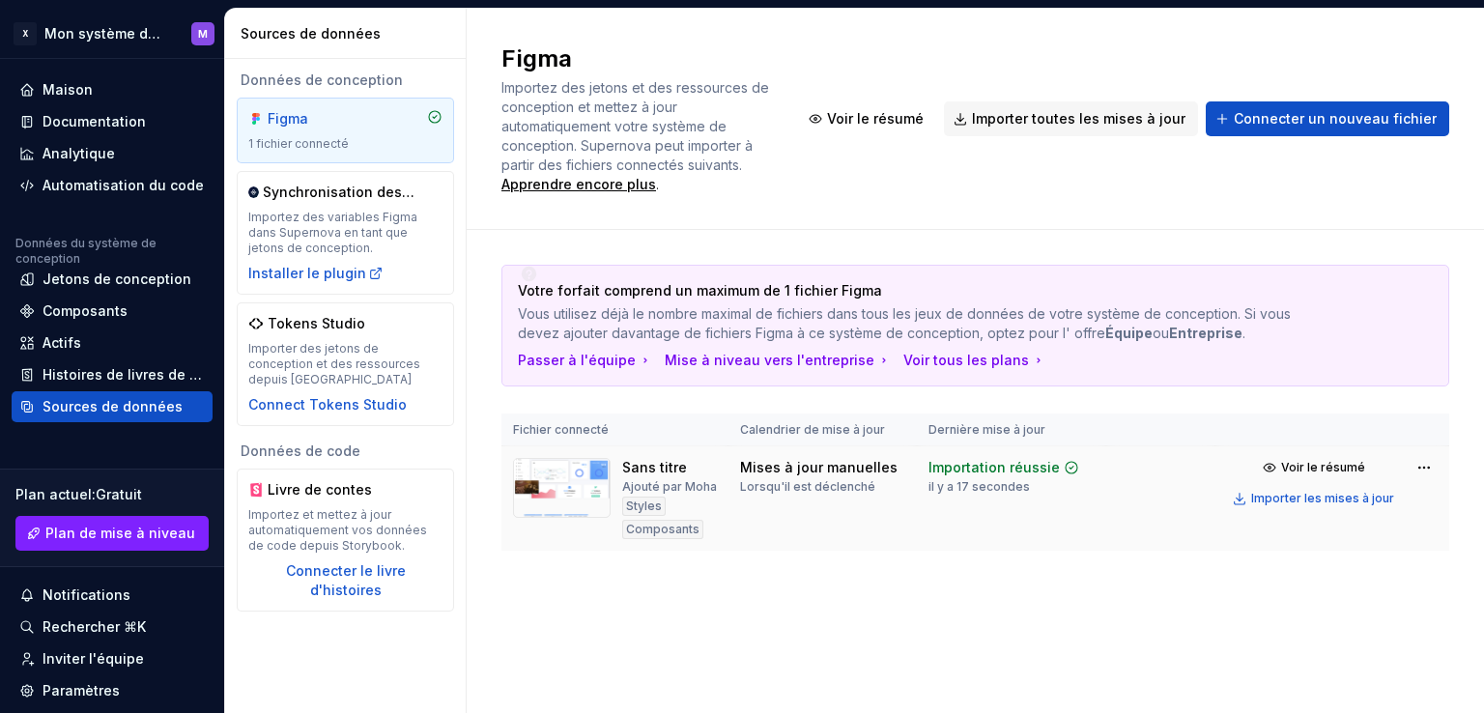
click at [546, 469] on img at bounding box center [562, 488] width 98 height 60
click at [676, 522] on font "Composants" at bounding box center [662, 529] width 73 height 14
click at [553, 458] on img at bounding box center [562, 488] width 98 height 60
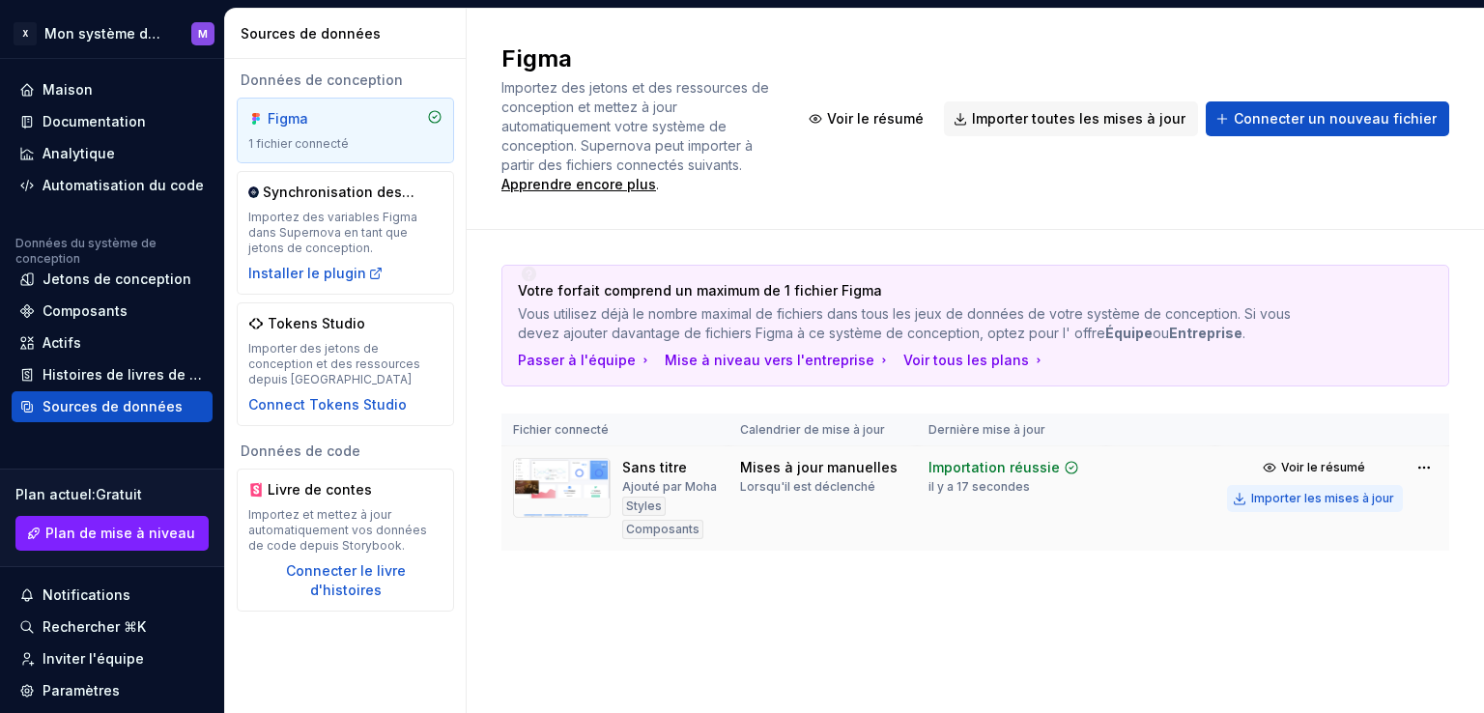
click at [1300, 491] on font "Importer les mises à jour" at bounding box center [1323, 498] width 143 height 14
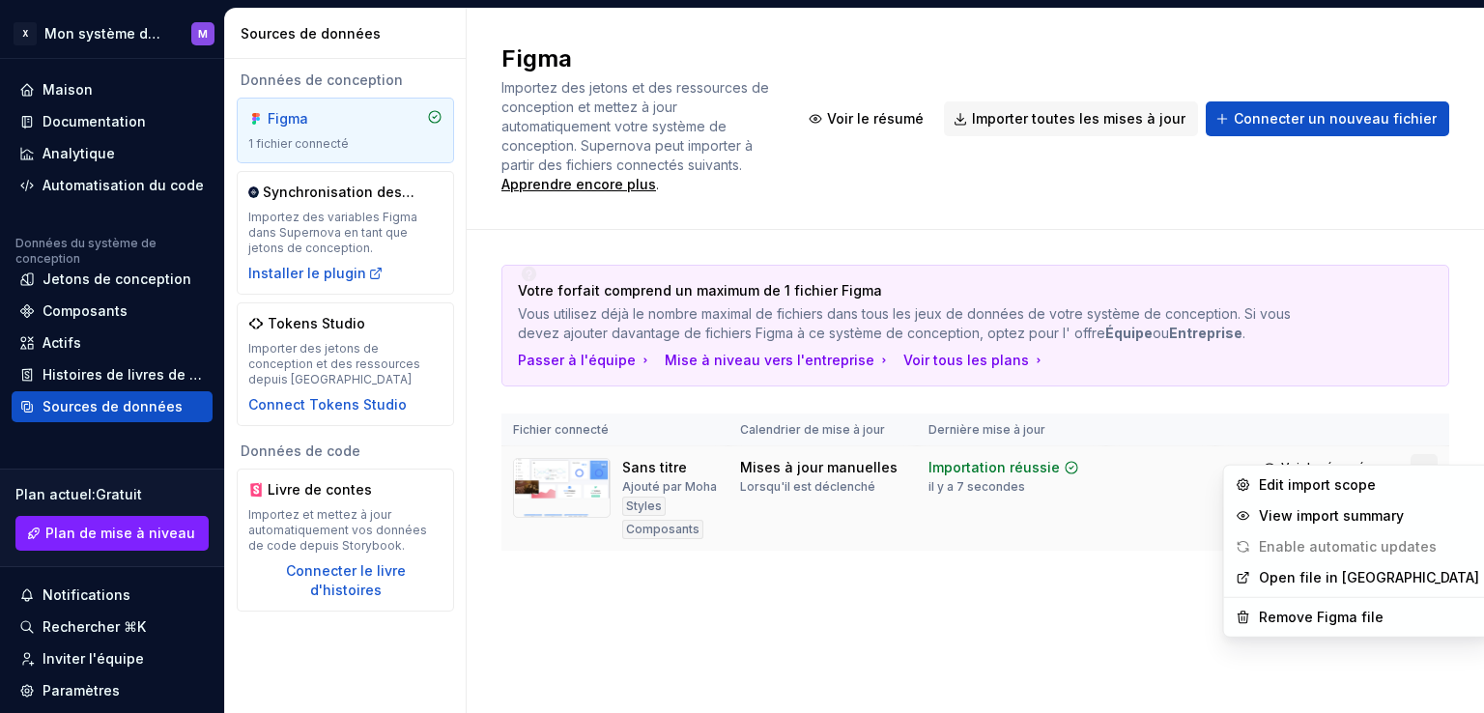
click at [1433, 447] on html "Texte d'origine Évaluez cette traduction Votre avis nous aidera à améliorer Goo…" at bounding box center [742, 356] width 1484 height 713
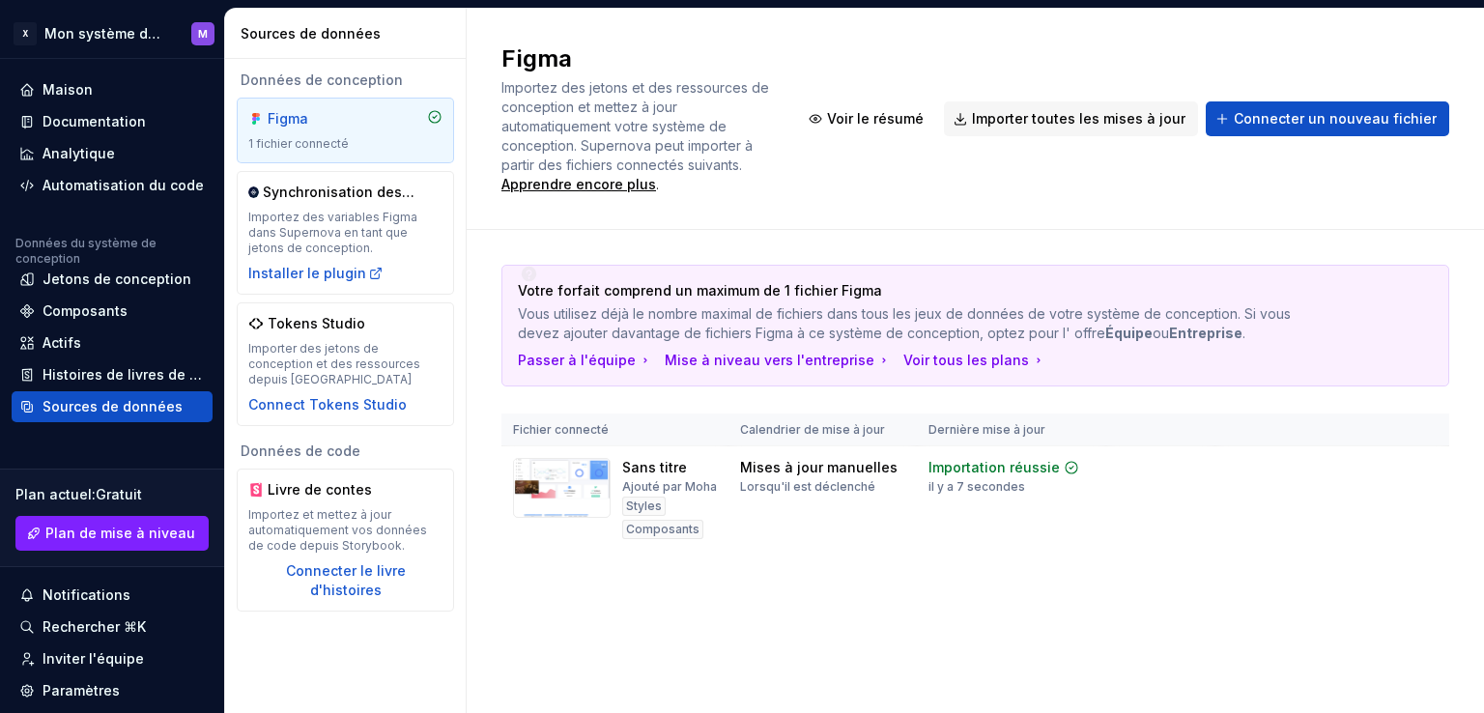
click at [972, 627] on html "Texte d'origine Évaluez cette traduction Votre avis nous aidera à améliorer Goo…" at bounding box center [742, 356] width 1484 height 713
click at [568, 461] on img at bounding box center [562, 488] width 98 height 60
click at [91, 350] on div "Actifs" at bounding box center [112, 342] width 186 height 19
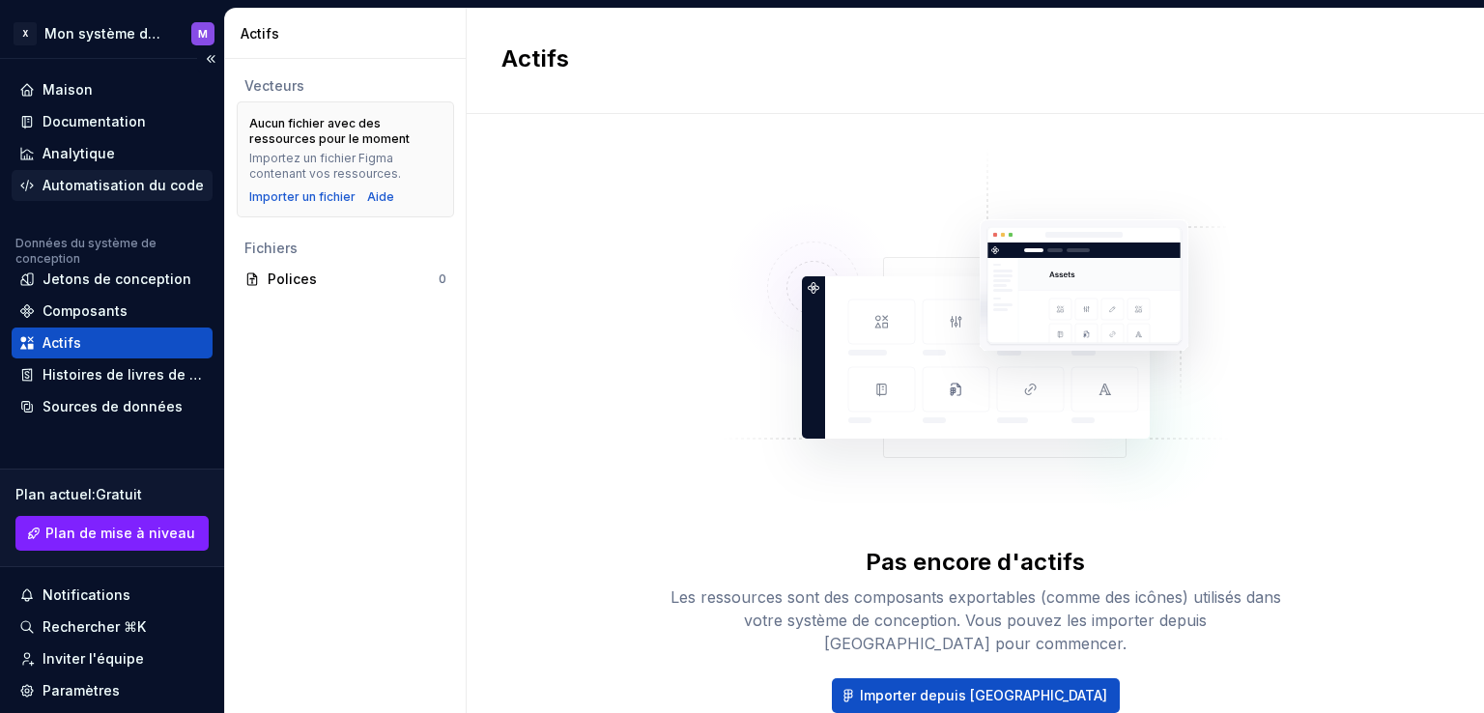
click at [89, 189] on font "Automatisation du code" at bounding box center [123, 185] width 161 height 16
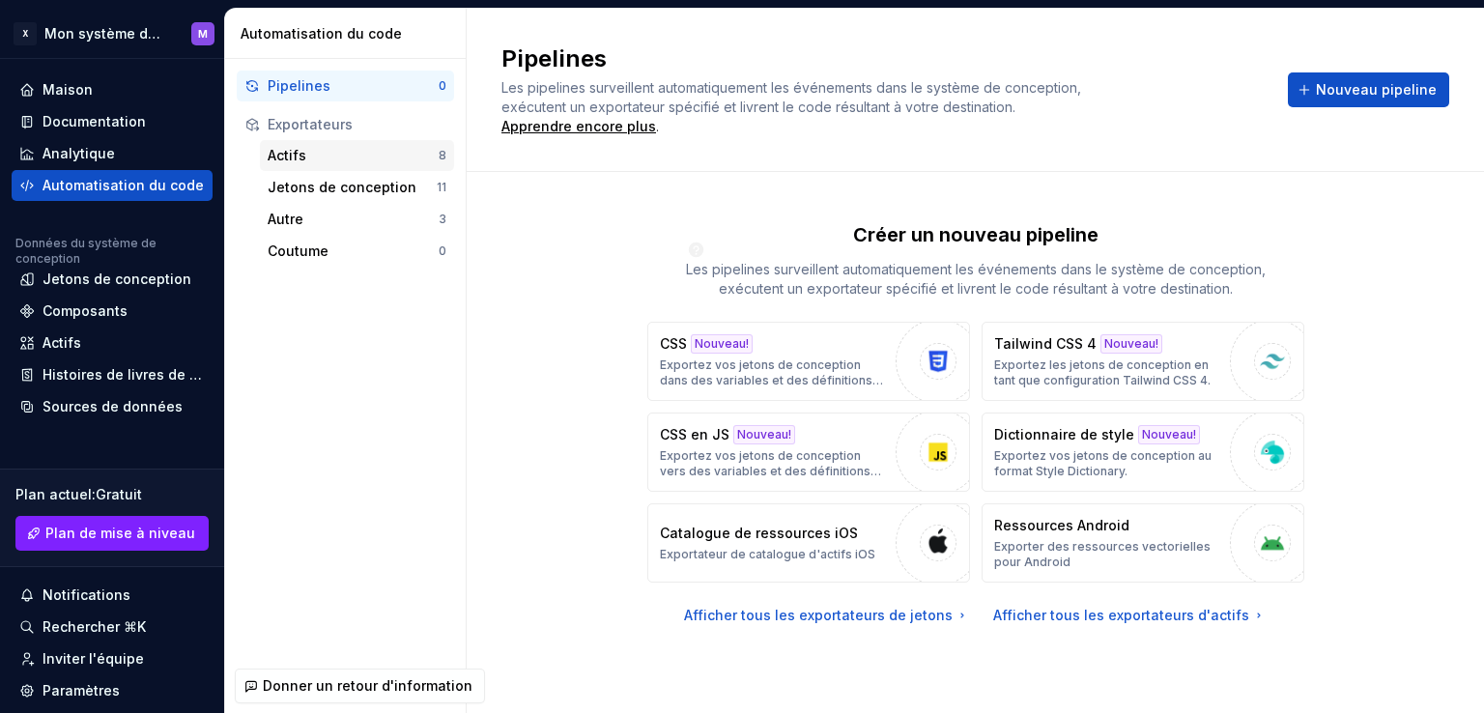
click at [341, 151] on div "Actifs" at bounding box center [353, 155] width 171 height 19
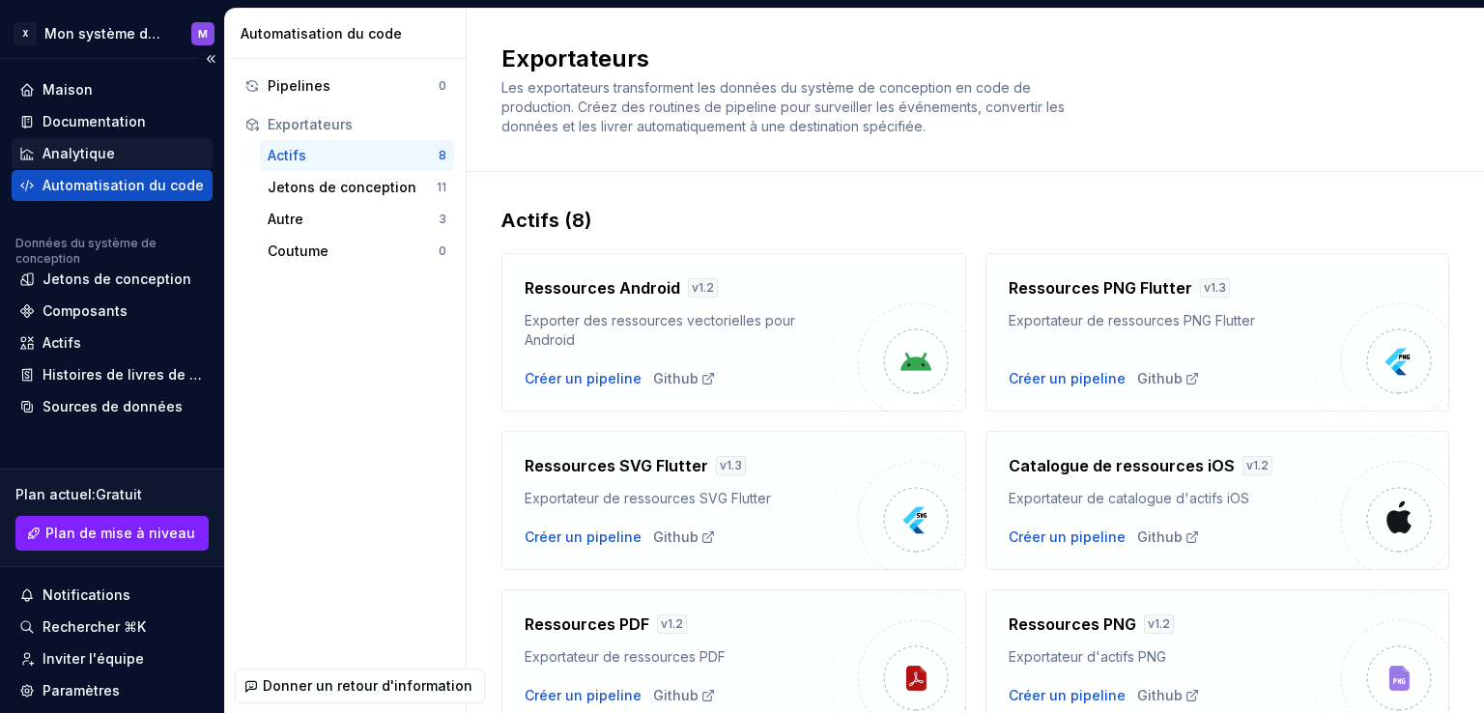
click at [109, 149] on font "Analytique" at bounding box center [79, 153] width 72 height 16
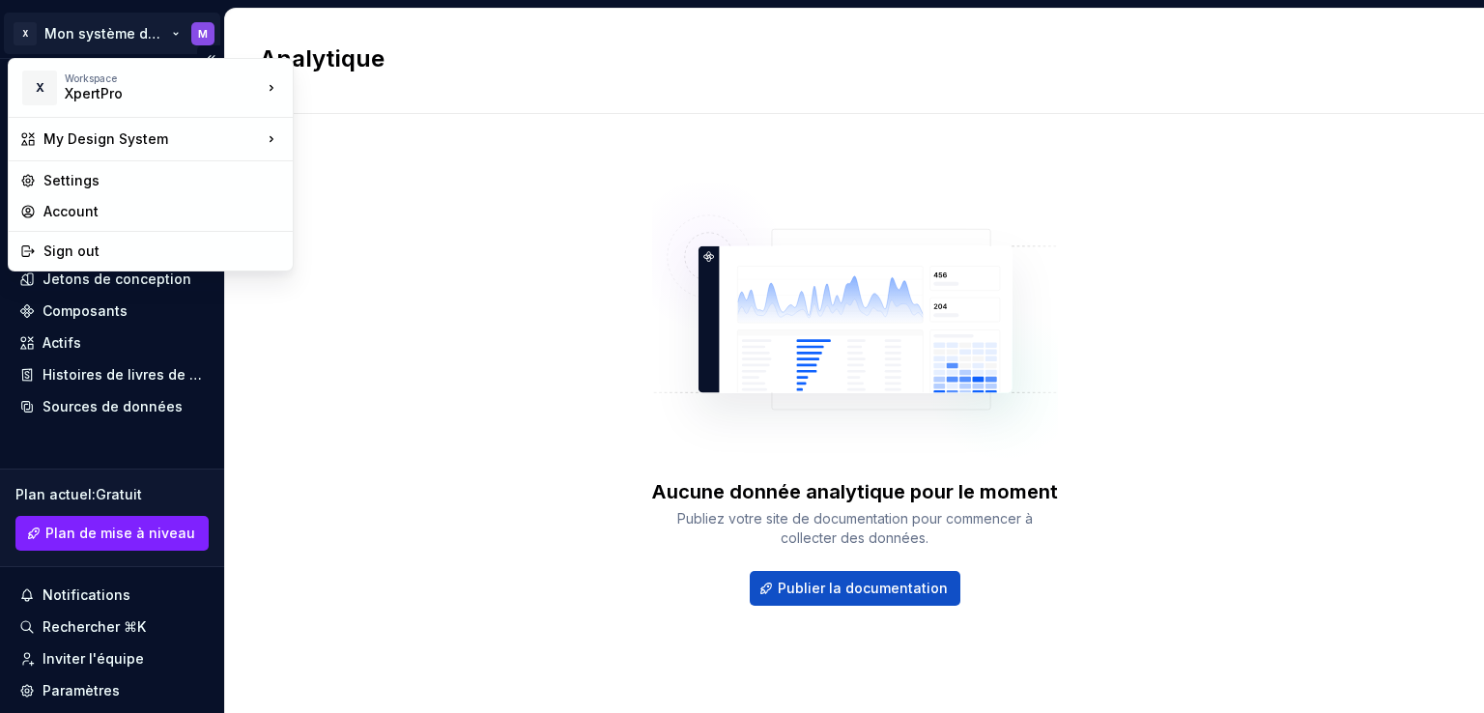
click at [72, 27] on html "Texte d'origine Évaluez cette traduction Votre avis nous aidera à améliorer Goo…" at bounding box center [742, 356] width 1484 height 713
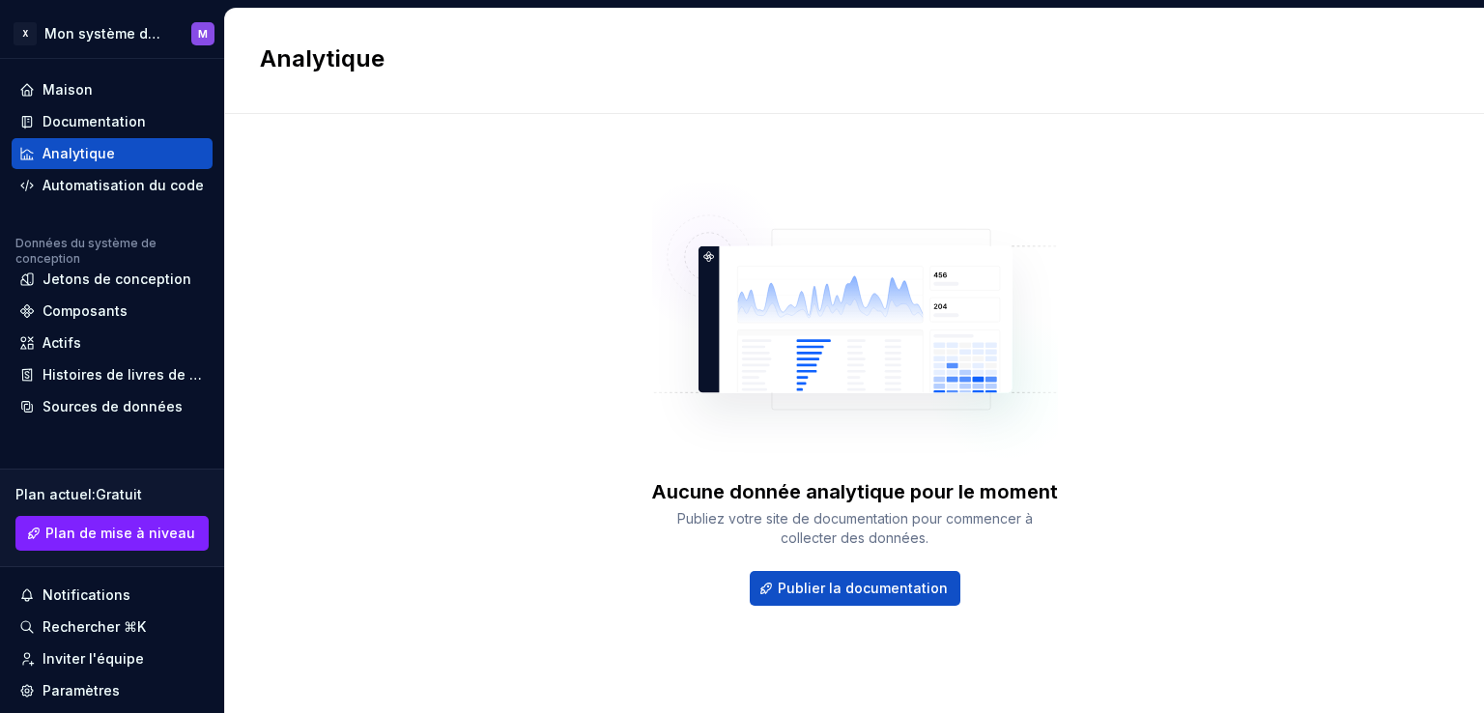
click at [337, 289] on html "Texte d'origine Évaluez cette traduction Votre avis nous aidera à améliorer Goo…" at bounding box center [742, 356] width 1484 height 713
